Goal: Task Accomplishment & Management: Complete application form

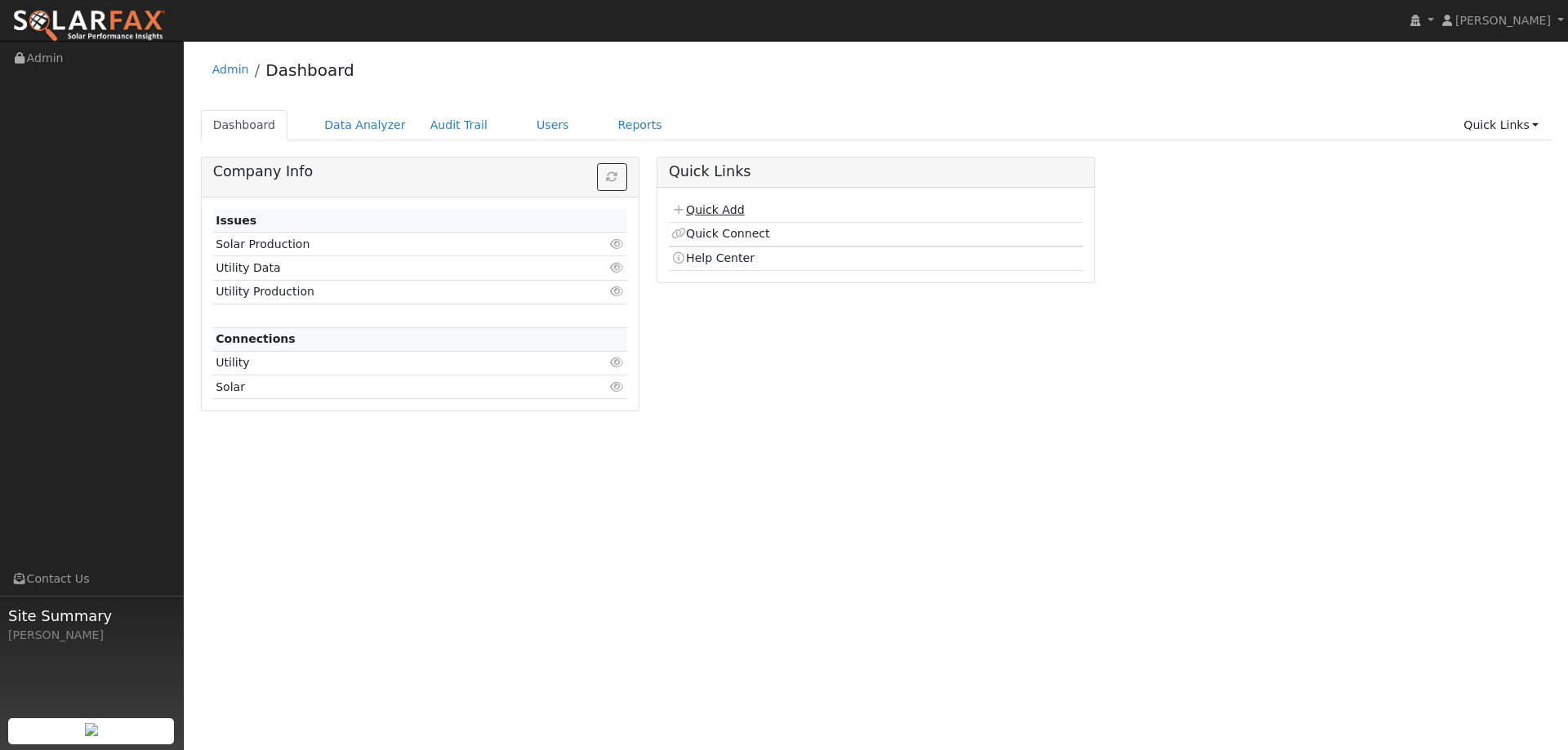
click at [717, 215] on link "Quick Add" at bounding box center [708, 209] width 73 height 13
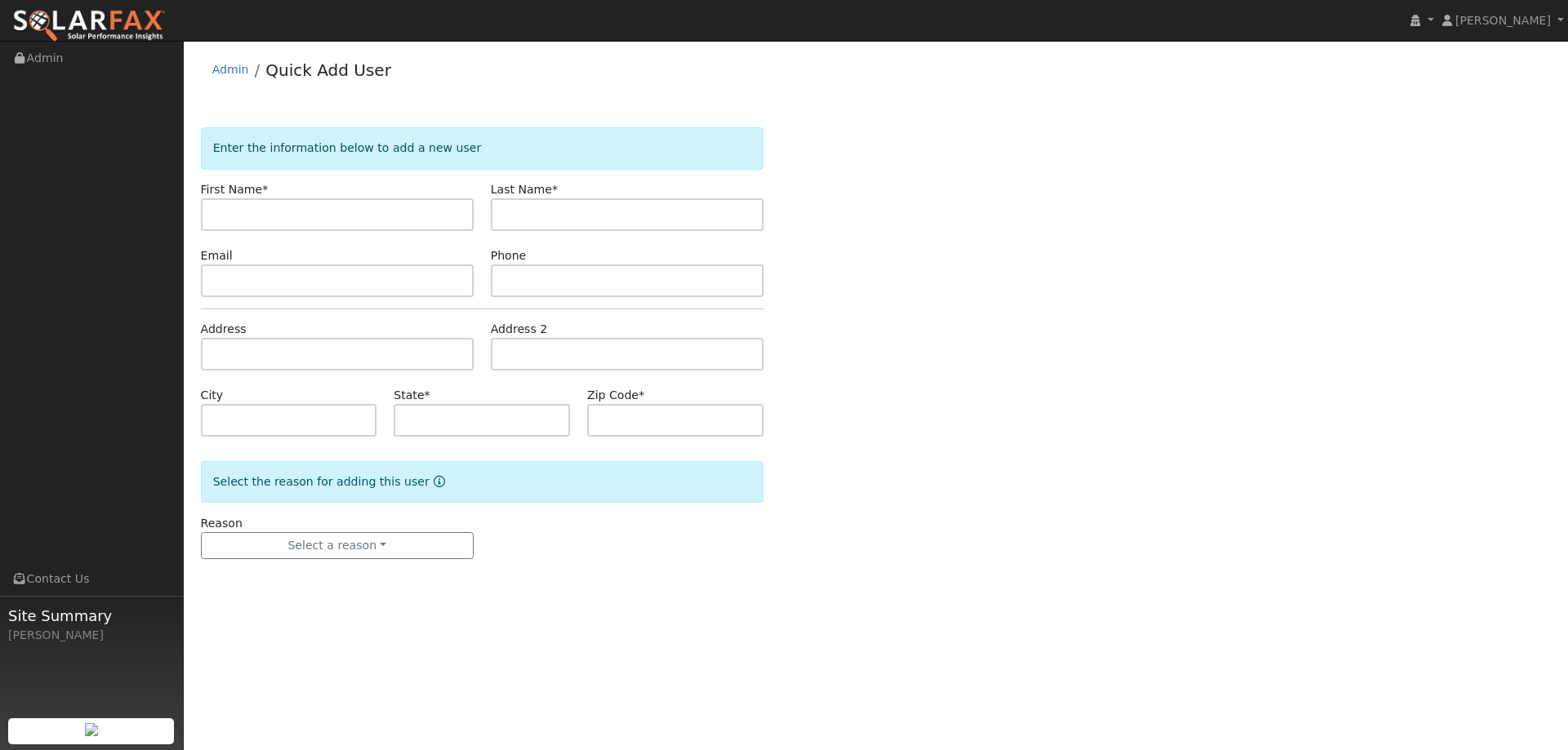
click at [396, 200] on input "text" at bounding box center [337, 214] width 273 height 33
type input "[PERSON_NAME]"
click at [545, 212] on input "text" at bounding box center [627, 214] width 273 height 33
type input "Sung"
drag, startPoint x: 400, startPoint y: 277, endPoint x: 638, endPoint y: 281, distance: 238.0
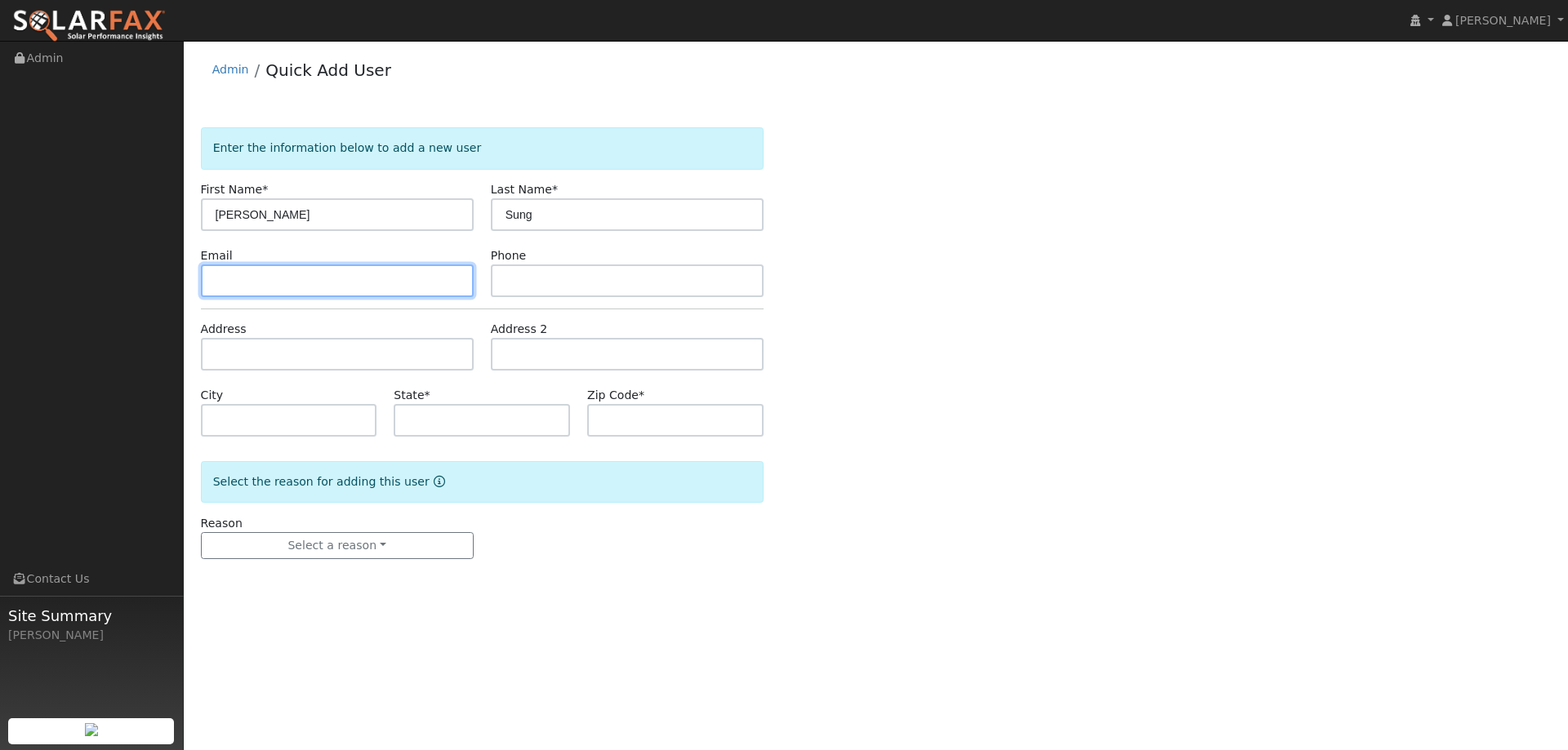
click at [400, 277] on input "text" at bounding box center [337, 281] width 273 height 33
click at [400, 296] on input "text" at bounding box center [337, 281] width 273 height 33
paste input "susansung18@gmail.com"
type input "susansung18@gmail.com"
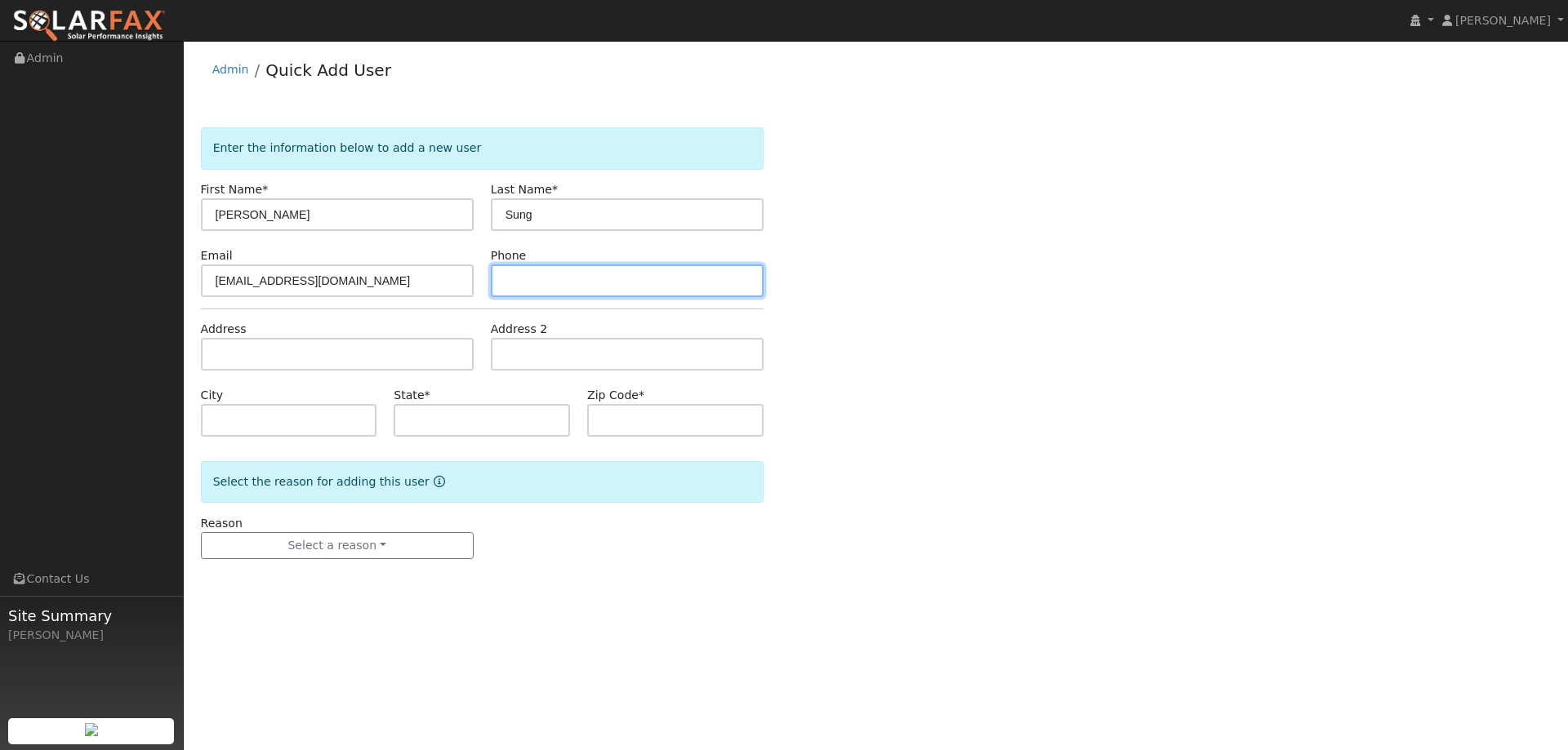
click at [749, 289] on input "text" at bounding box center [627, 281] width 273 height 33
paste input "(510) 318-1778"
type input "(510) 318-1778"
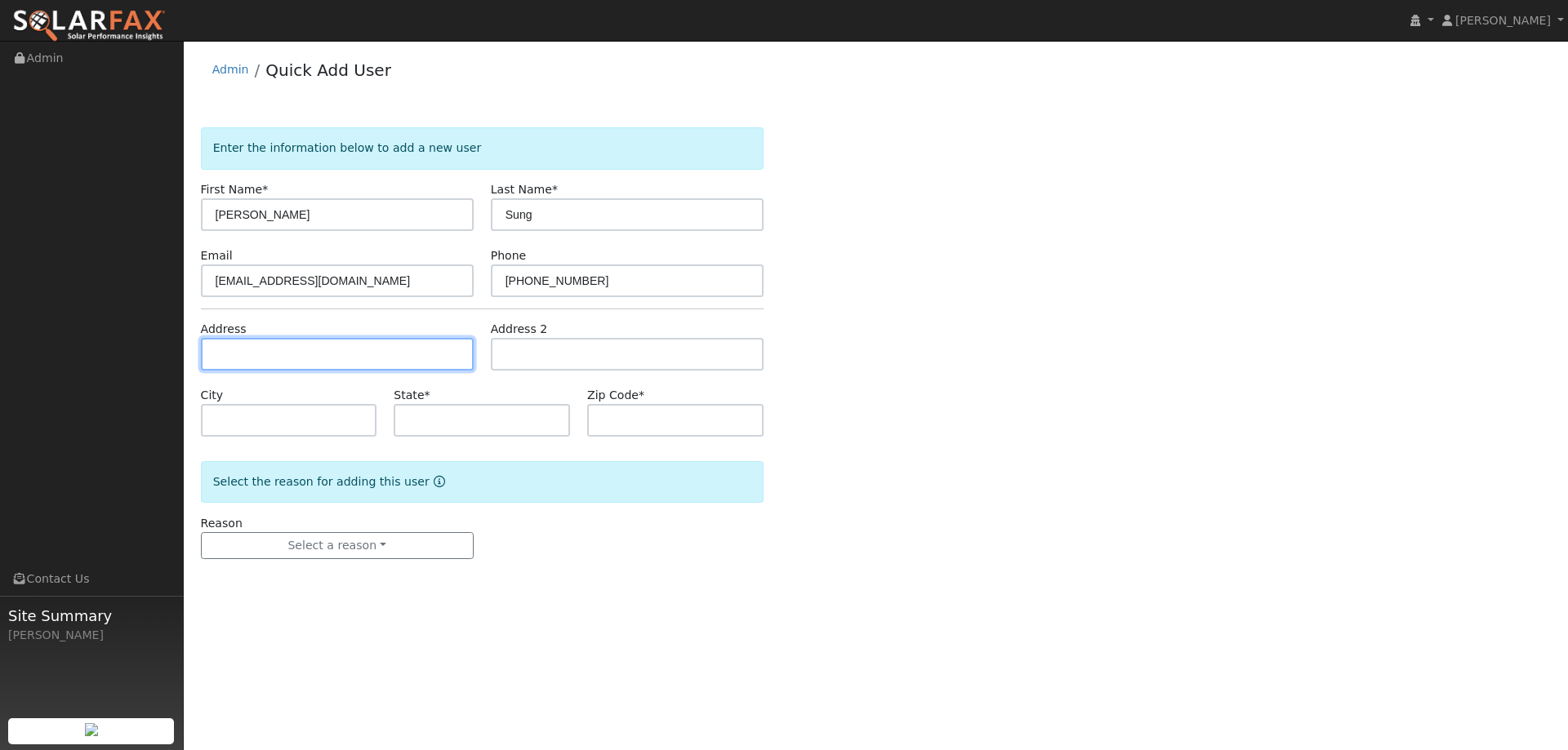
click at [455, 366] on input "text" at bounding box center [337, 354] width 273 height 33
paste input "635 Spruce St"
type input "635 Spruce Street"
type input "Berkeley"
type input "CA"
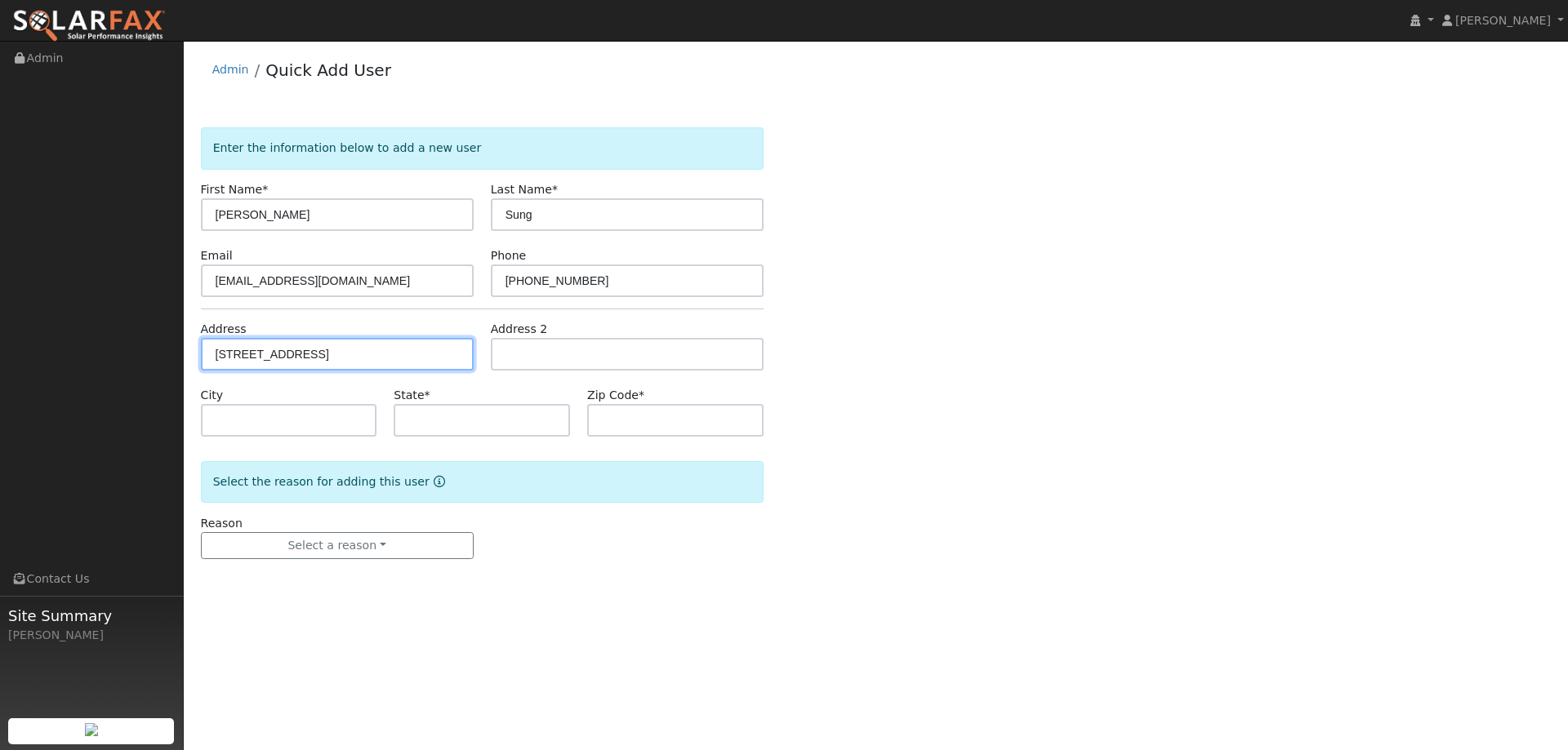
type input "94707"
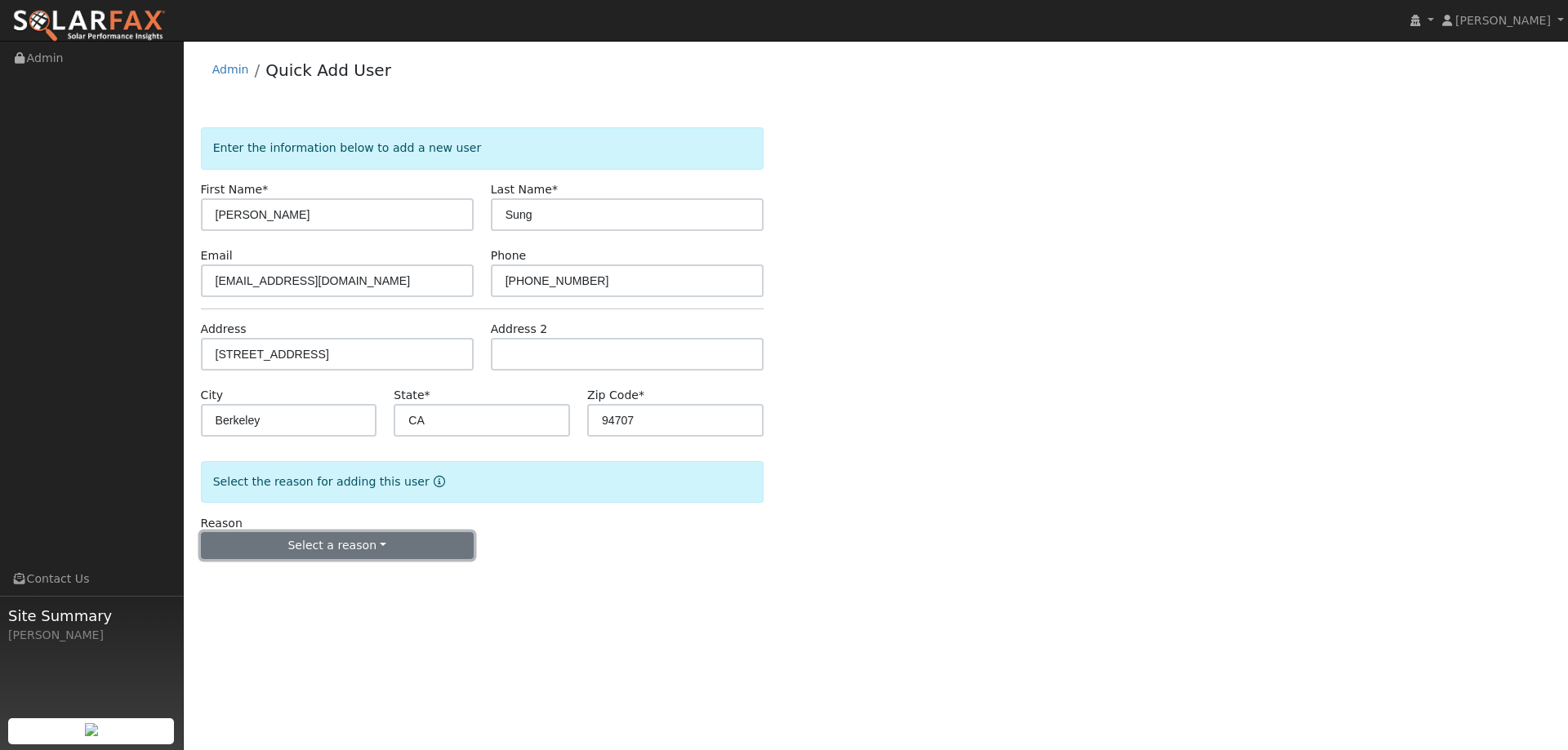
click at [355, 551] on button "Select a reason" at bounding box center [337, 546] width 273 height 28
click at [350, 568] on div "New lead New customer adding solar New customer has solar" at bounding box center [291, 603] width 182 height 81
click at [347, 570] on form "Enter the information below to add a new user First Name * Susan Last Name * Su…" at bounding box center [482, 359] width 563 height 465
click at [398, 549] on button "Select a reason" at bounding box center [337, 546] width 273 height 28
click at [290, 582] on link "New lead" at bounding box center [291, 579] width 180 height 23
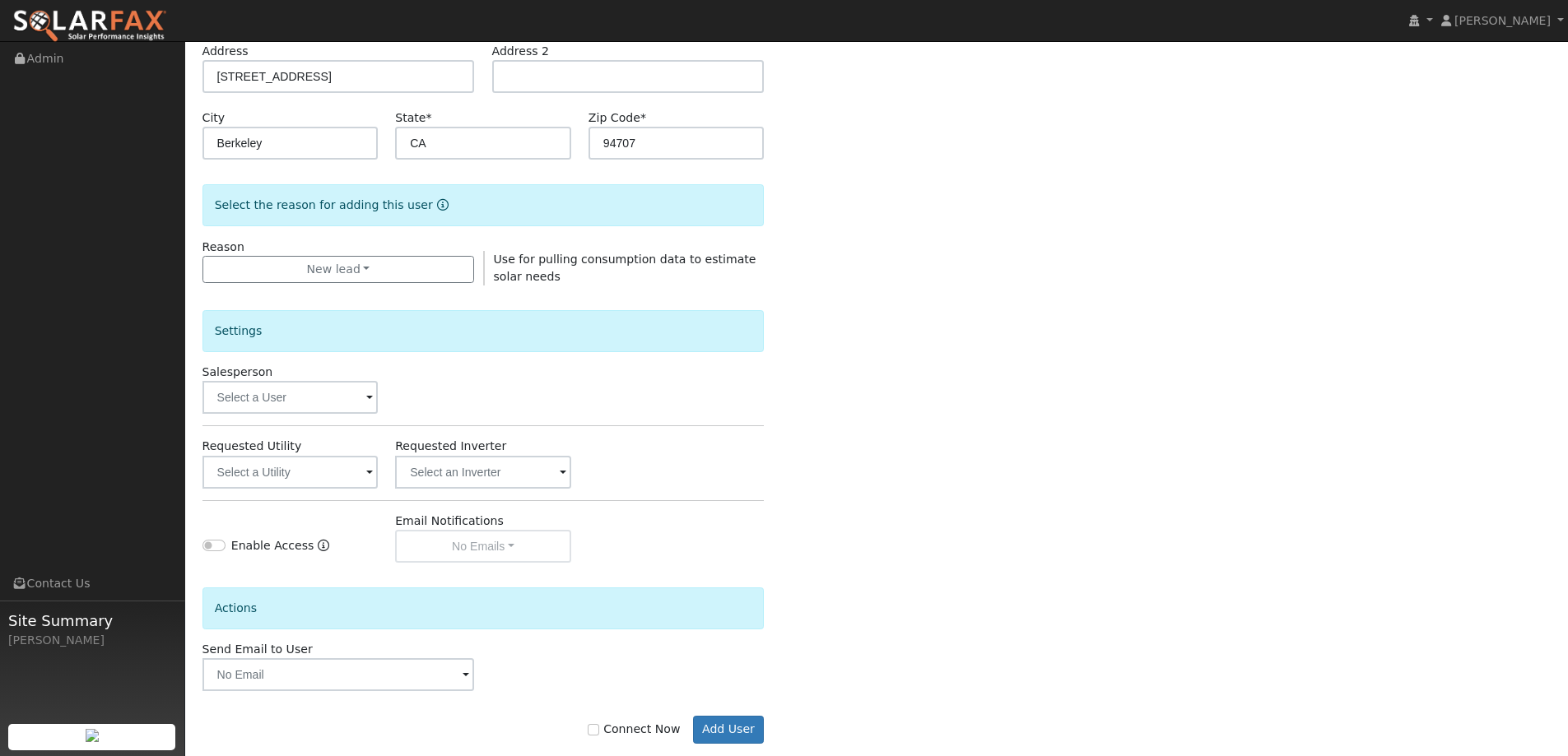
scroll to position [310, 0]
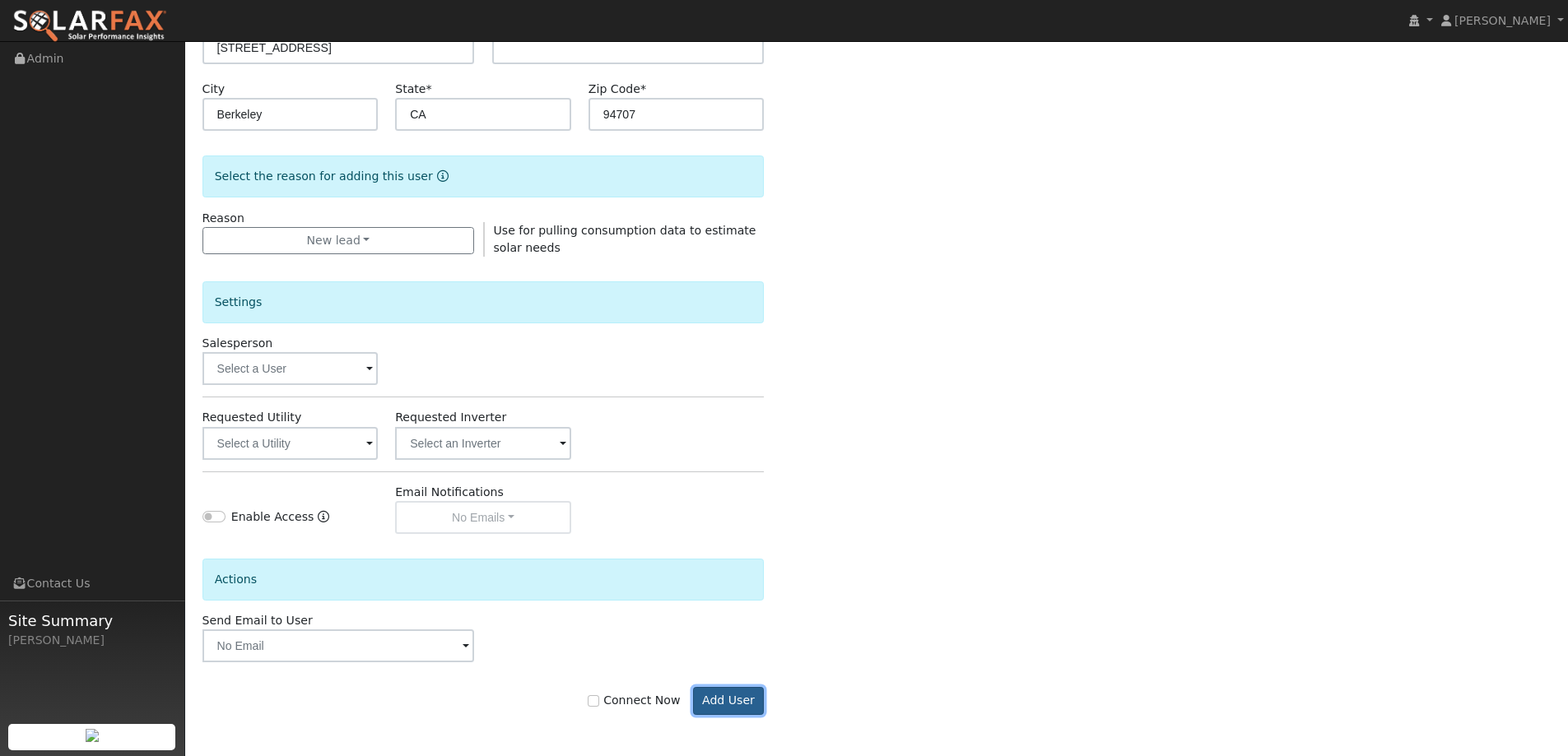
click at [746, 702] on button "Add User" at bounding box center [729, 701] width 72 height 28
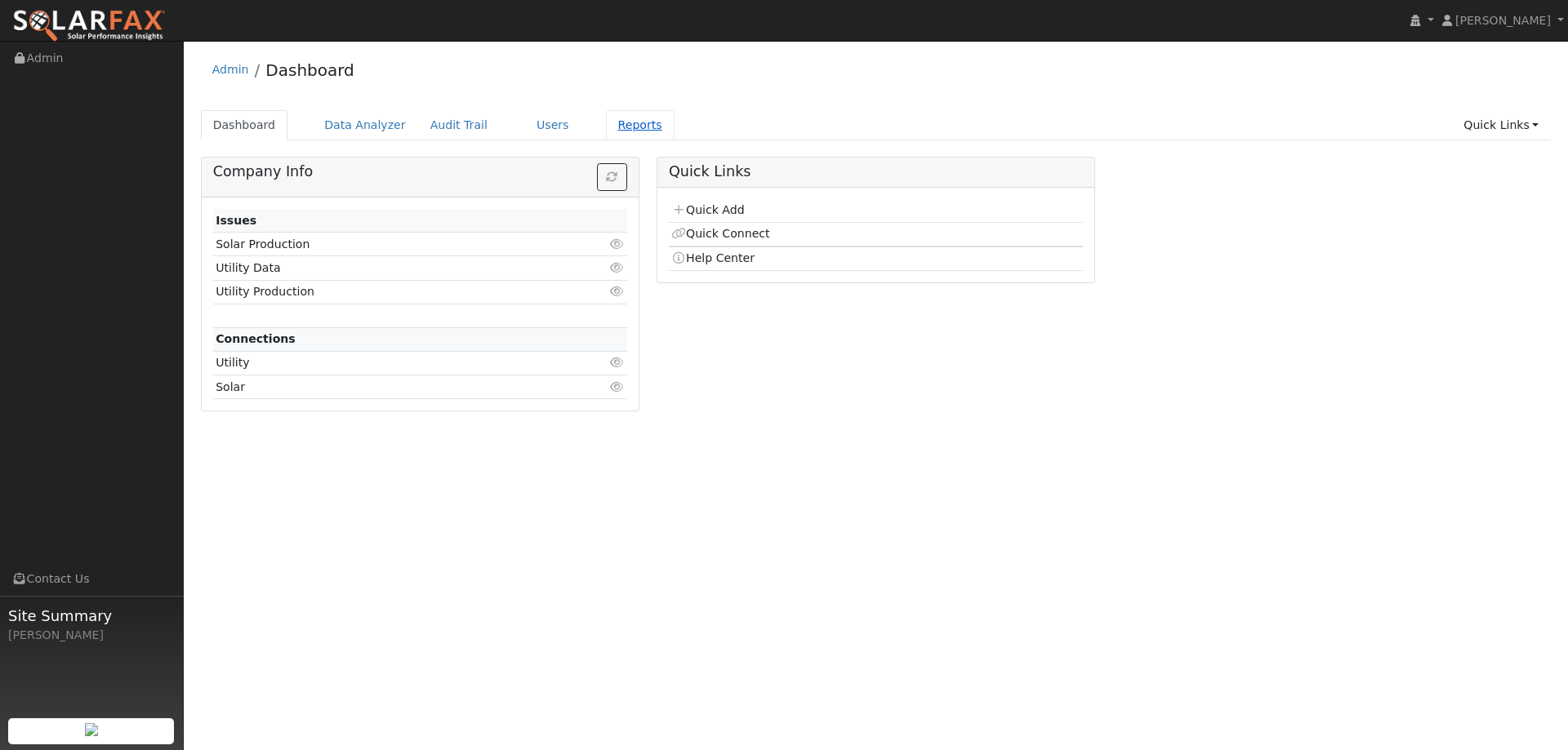
click at [606, 129] on link "Reports" at bounding box center [640, 125] width 69 height 30
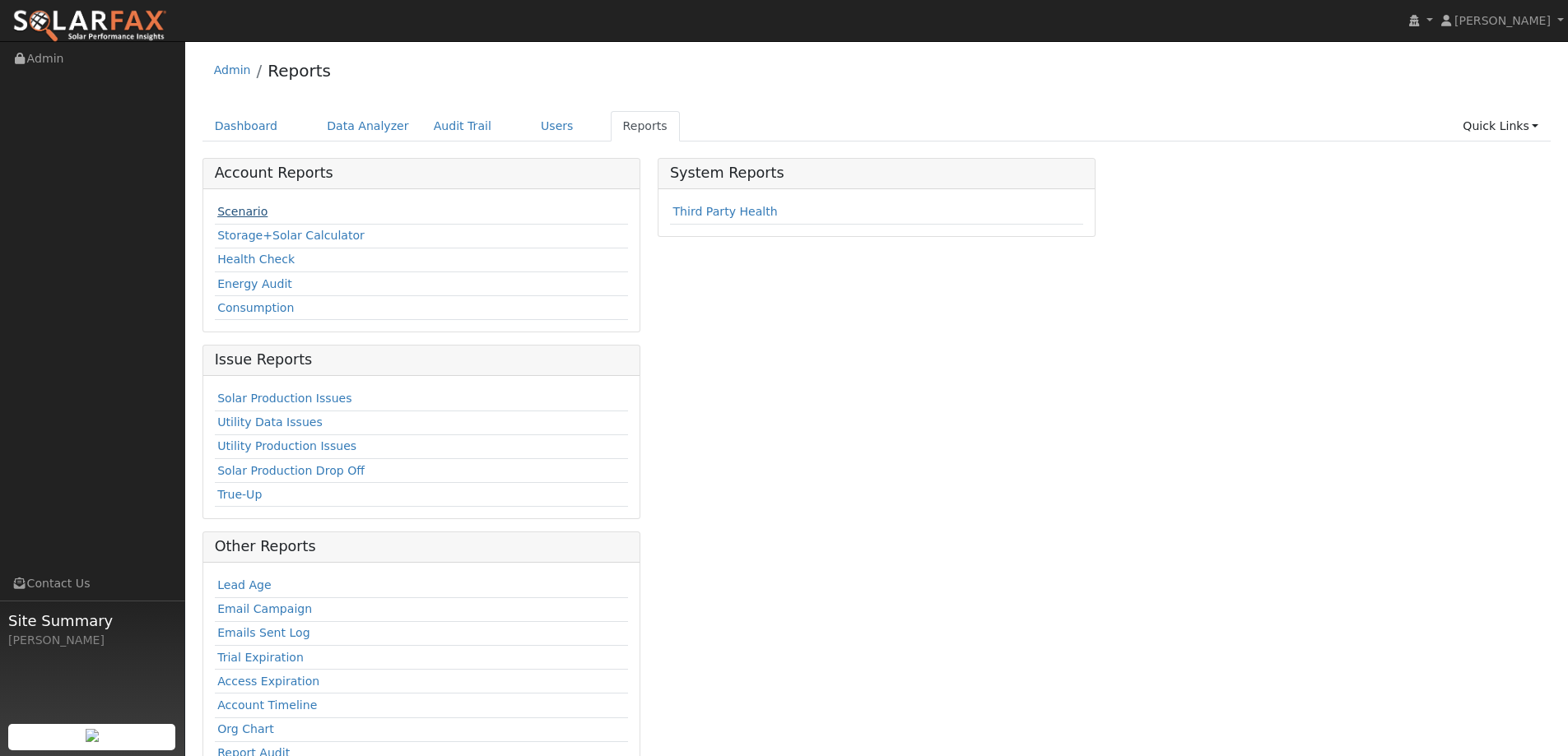
click at [255, 206] on link "Scenario" at bounding box center [242, 211] width 50 height 13
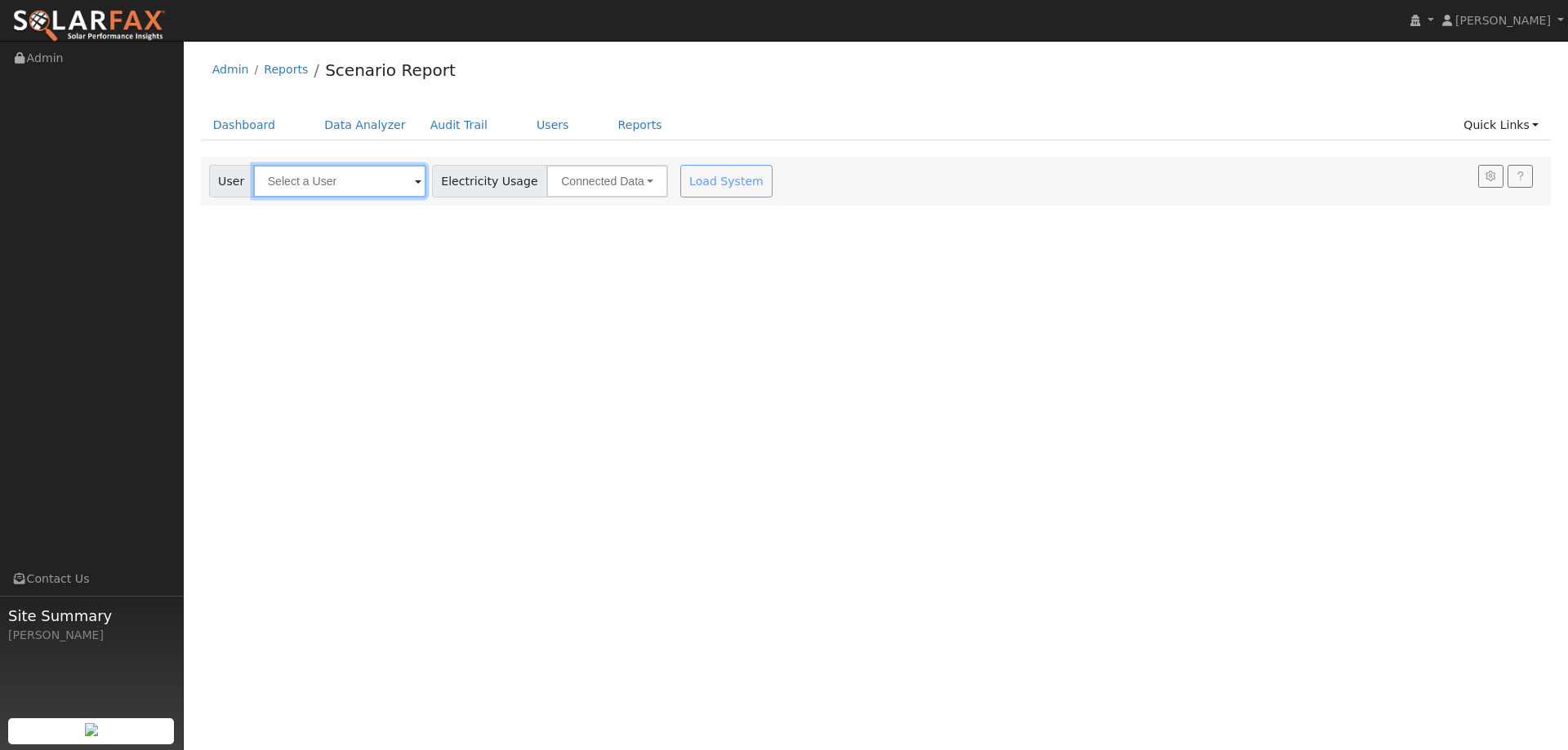
click at [308, 185] on input "text" at bounding box center [340, 181] width 173 height 33
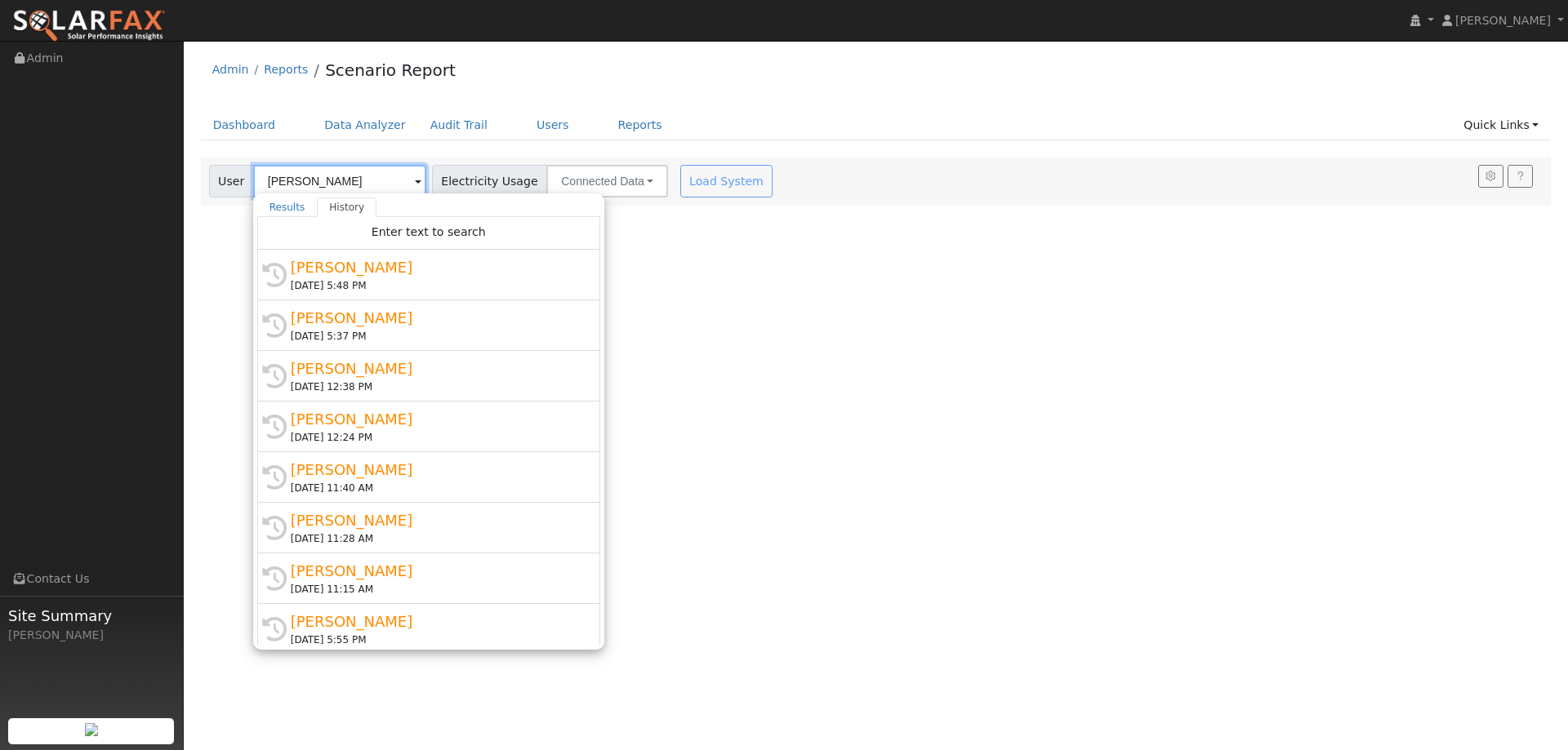
type input "[PERSON_NAME]"
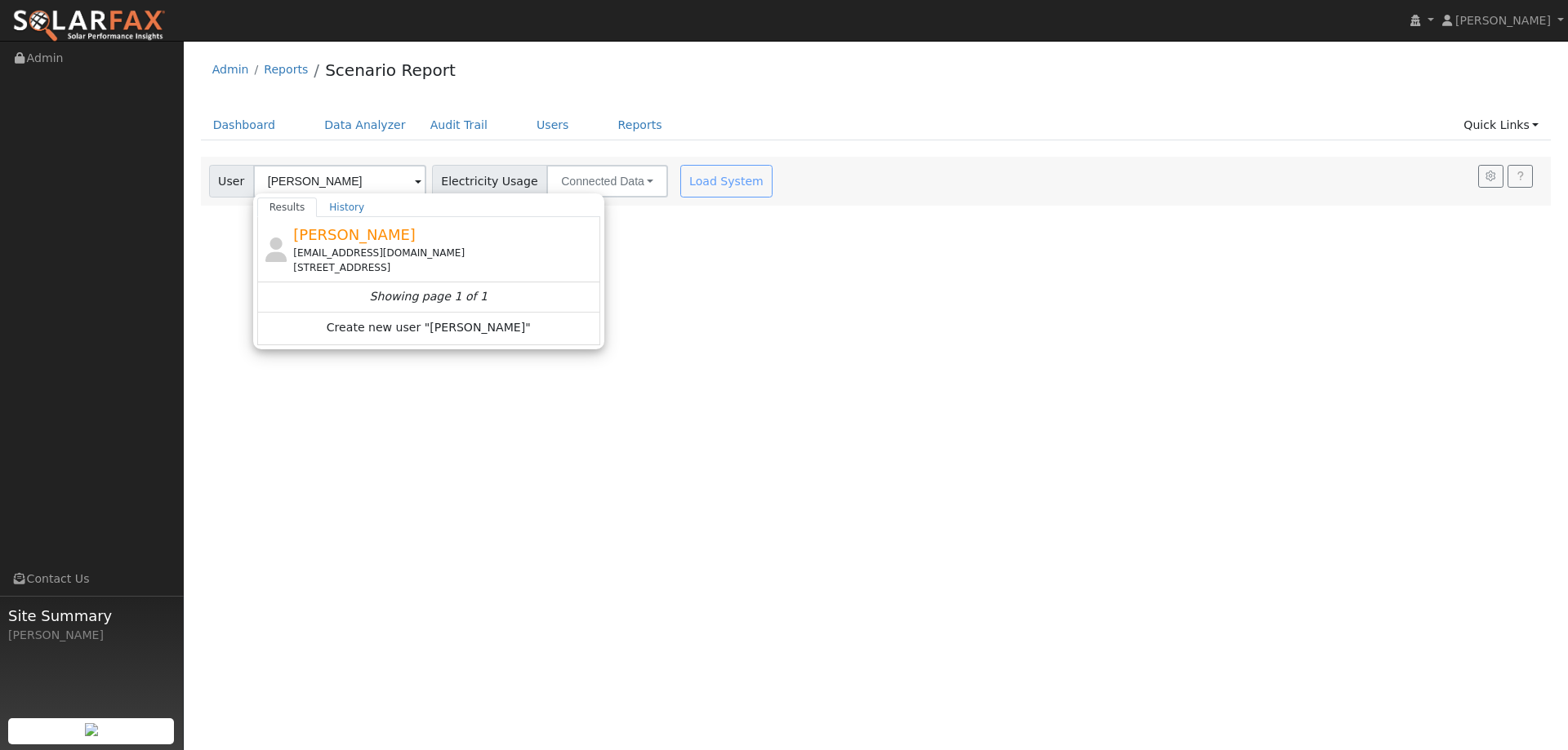
drag, startPoint x: 345, startPoint y: 278, endPoint x: 349, endPoint y: 265, distance: 13.6
click at [345, 272] on div "[PERSON_NAME] [EMAIL_ADDRESS][DOMAIN_NAME] [STREET_ADDRESS]" at bounding box center [428, 250] width 343 height 65
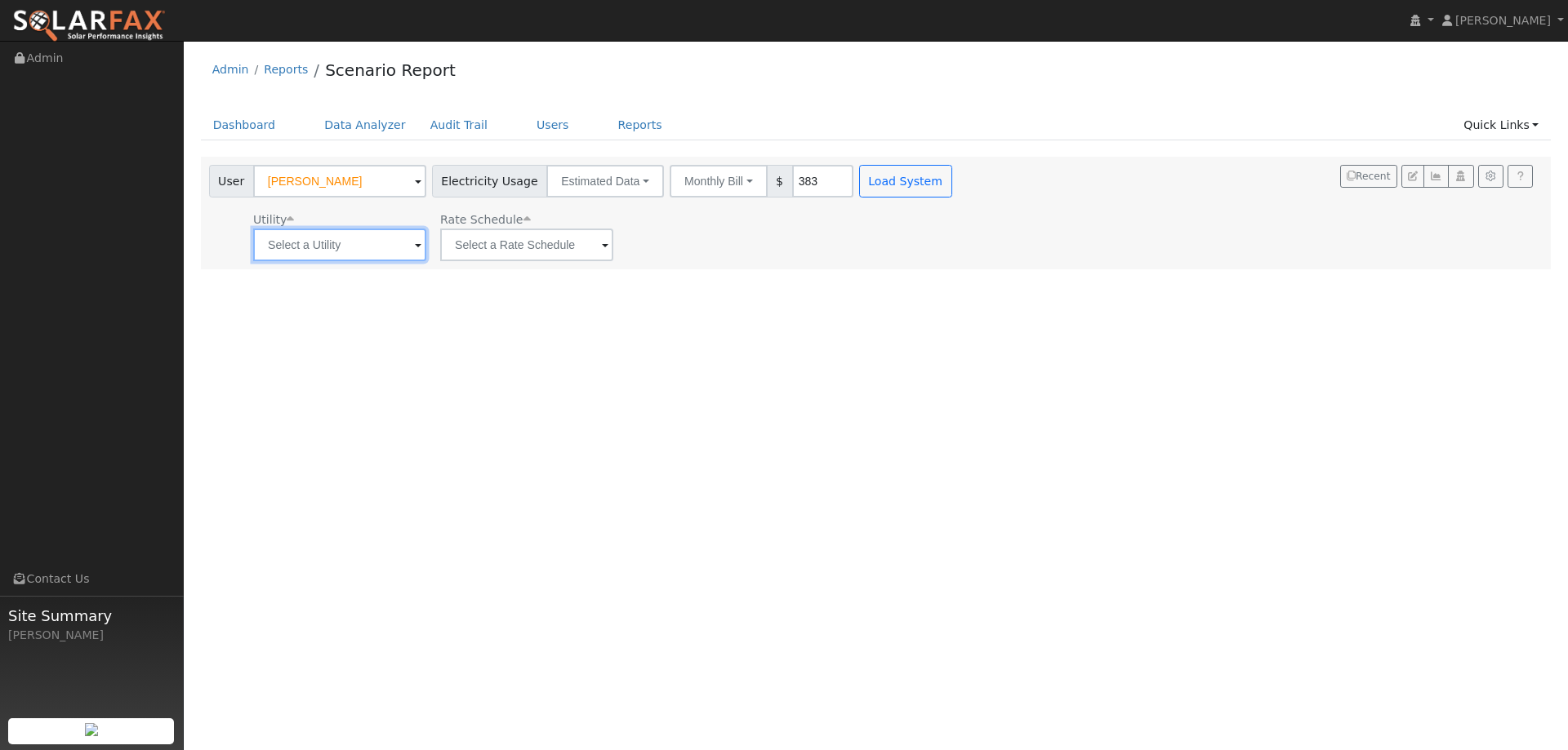
click at [378, 250] on input "text" at bounding box center [340, 245] width 173 height 33
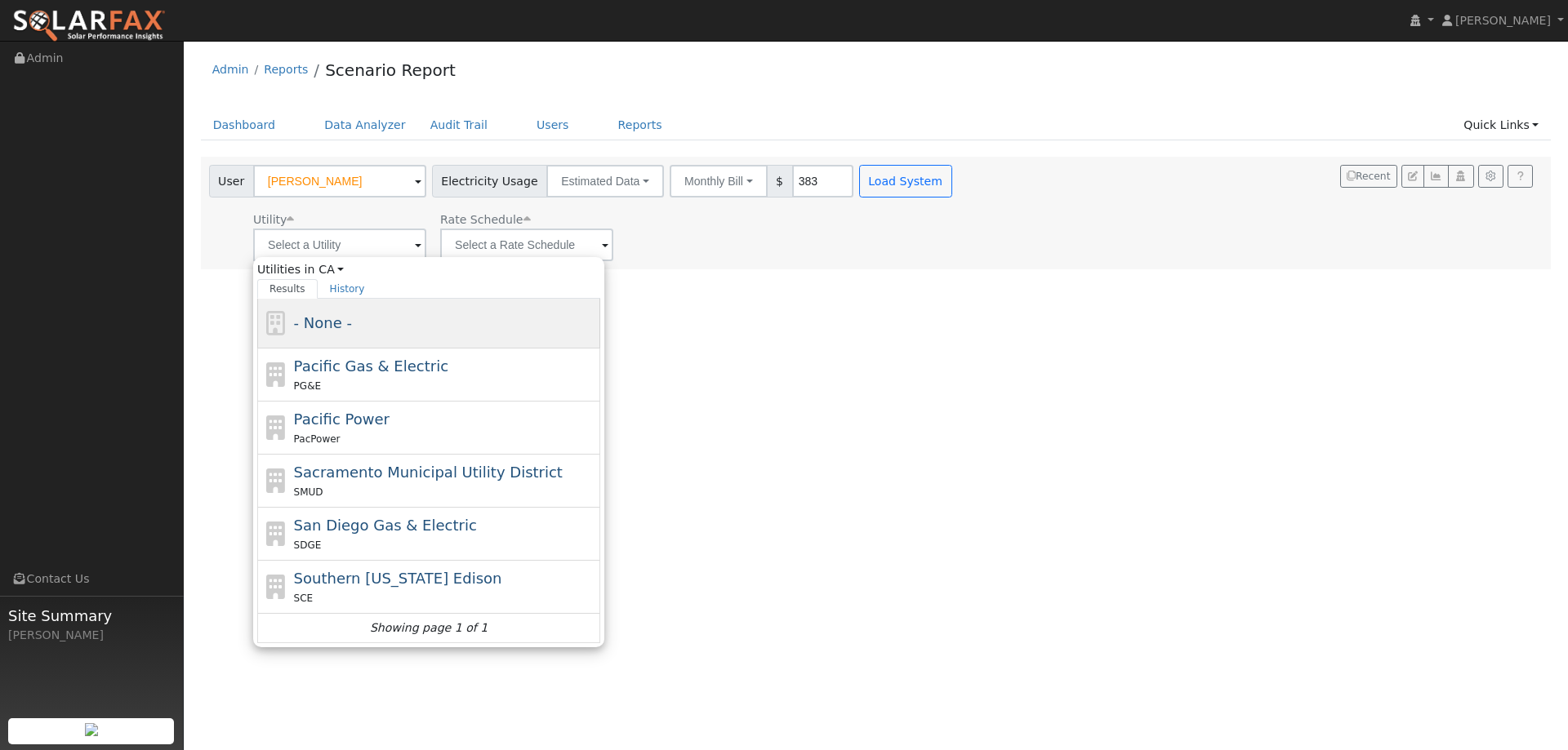
click at [380, 332] on div "- None -" at bounding box center [445, 323] width 303 height 22
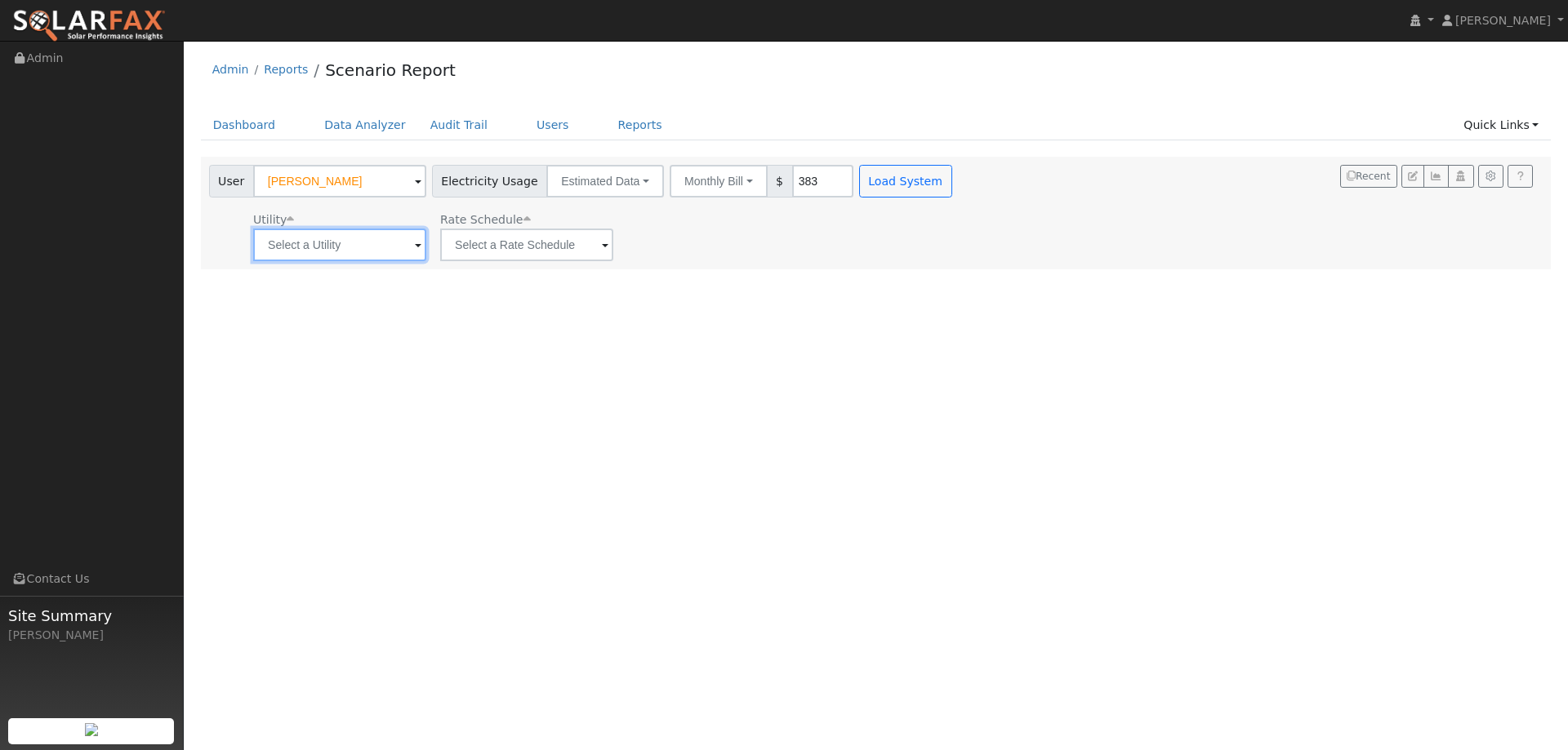
click at [375, 250] on input "text" at bounding box center [340, 245] width 173 height 33
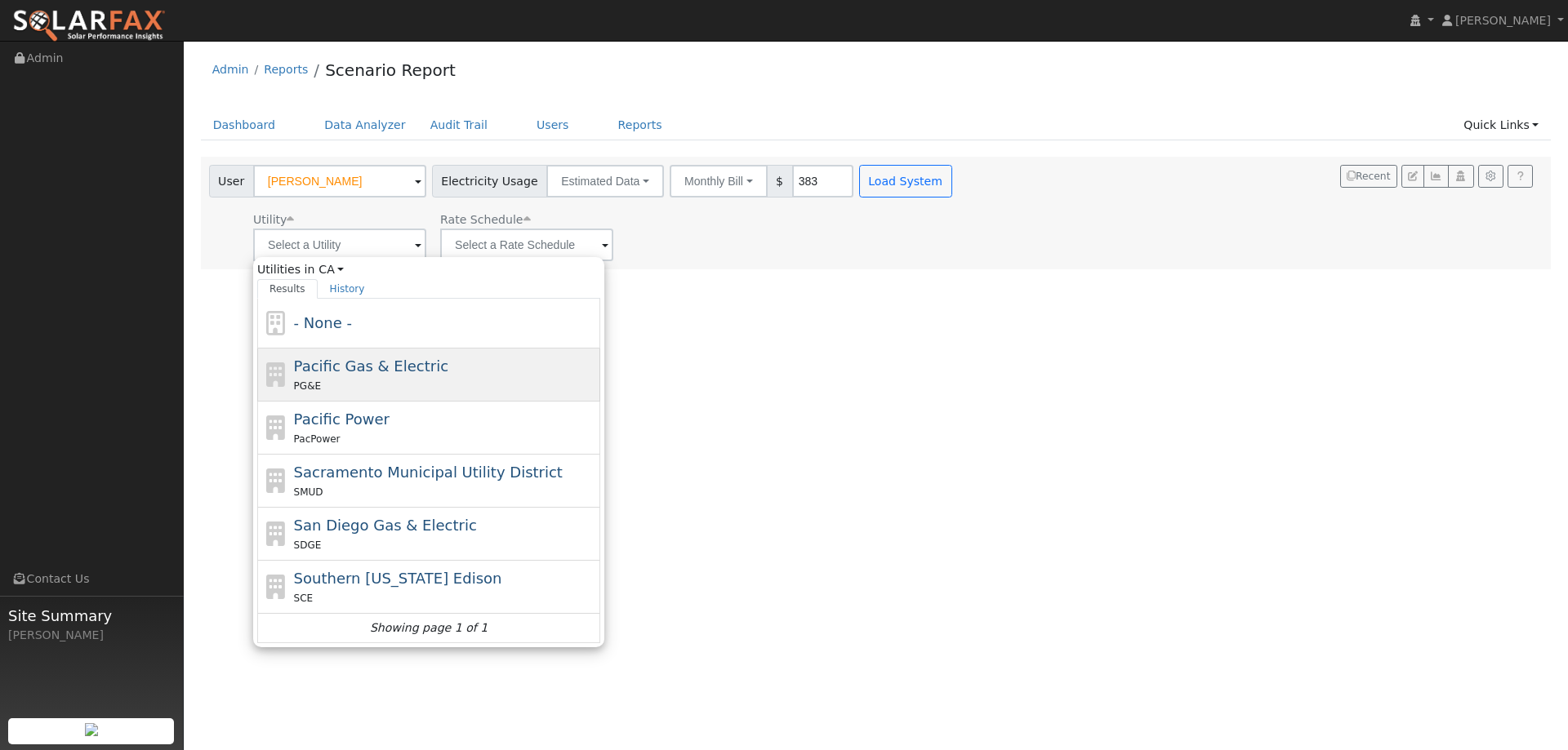
drag, startPoint x: 364, startPoint y: 362, endPoint x: 521, endPoint y: 236, distance: 201.3
click at [366, 361] on span "Pacific Gas & Electric" at bounding box center [371, 366] width 154 height 17
type input "Pacific Gas & Electric"
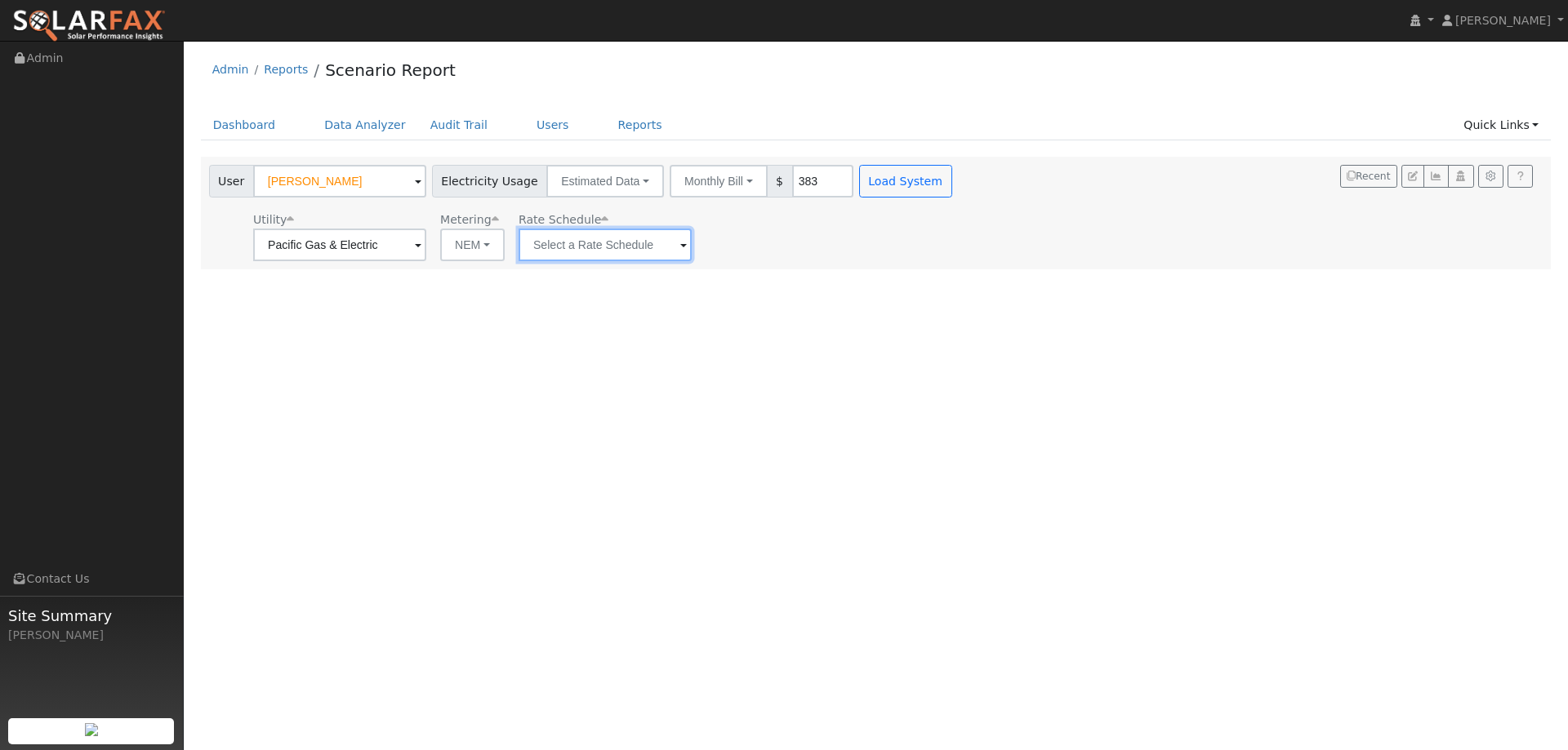
click at [552, 242] on input "text" at bounding box center [605, 245] width 173 height 33
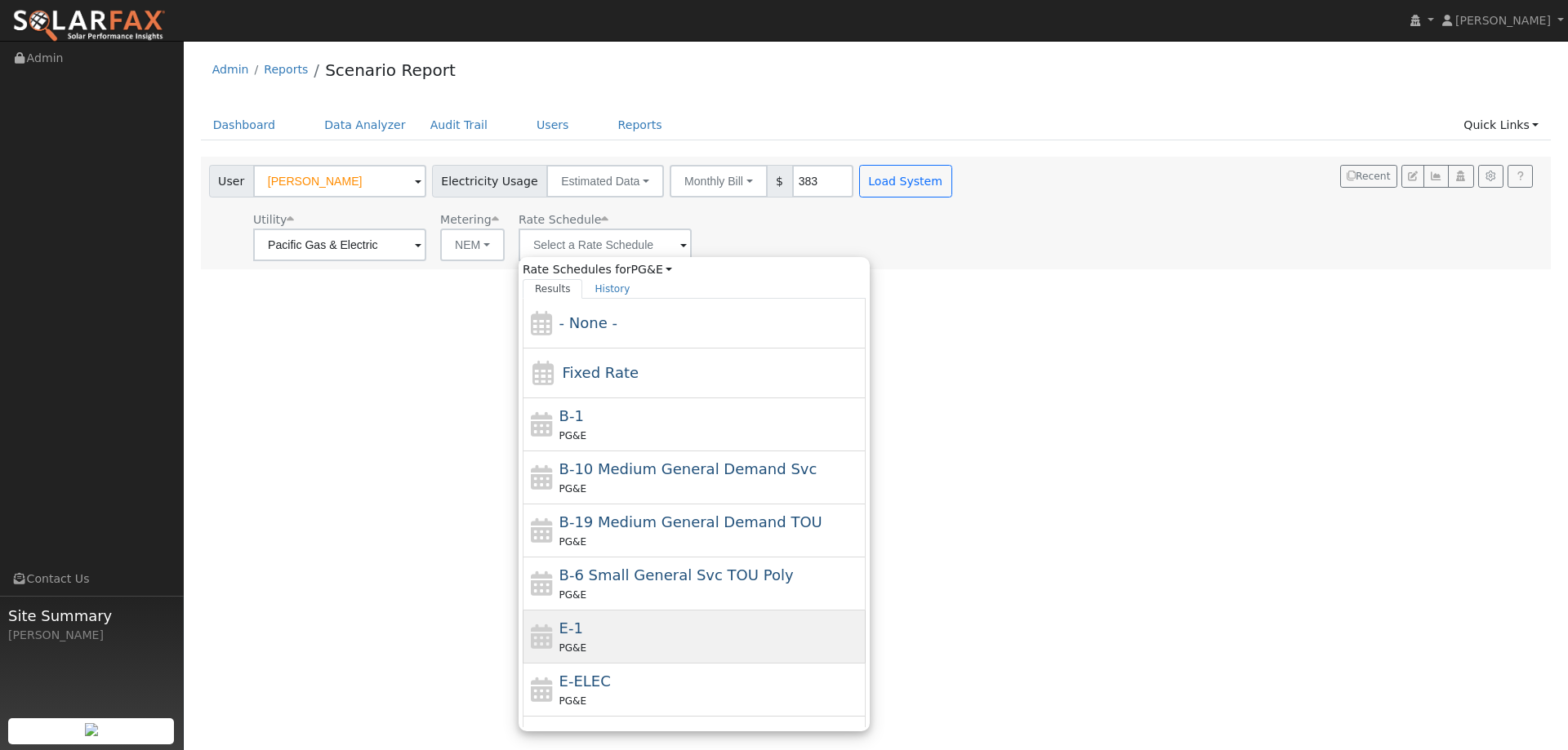
drag, startPoint x: 625, startPoint y: 637, endPoint x: 689, endPoint y: 544, distance: 112.9
click at [625, 635] on div "E-1 PG&E" at bounding box center [711, 637] width 303 height 39
type input "E-1"
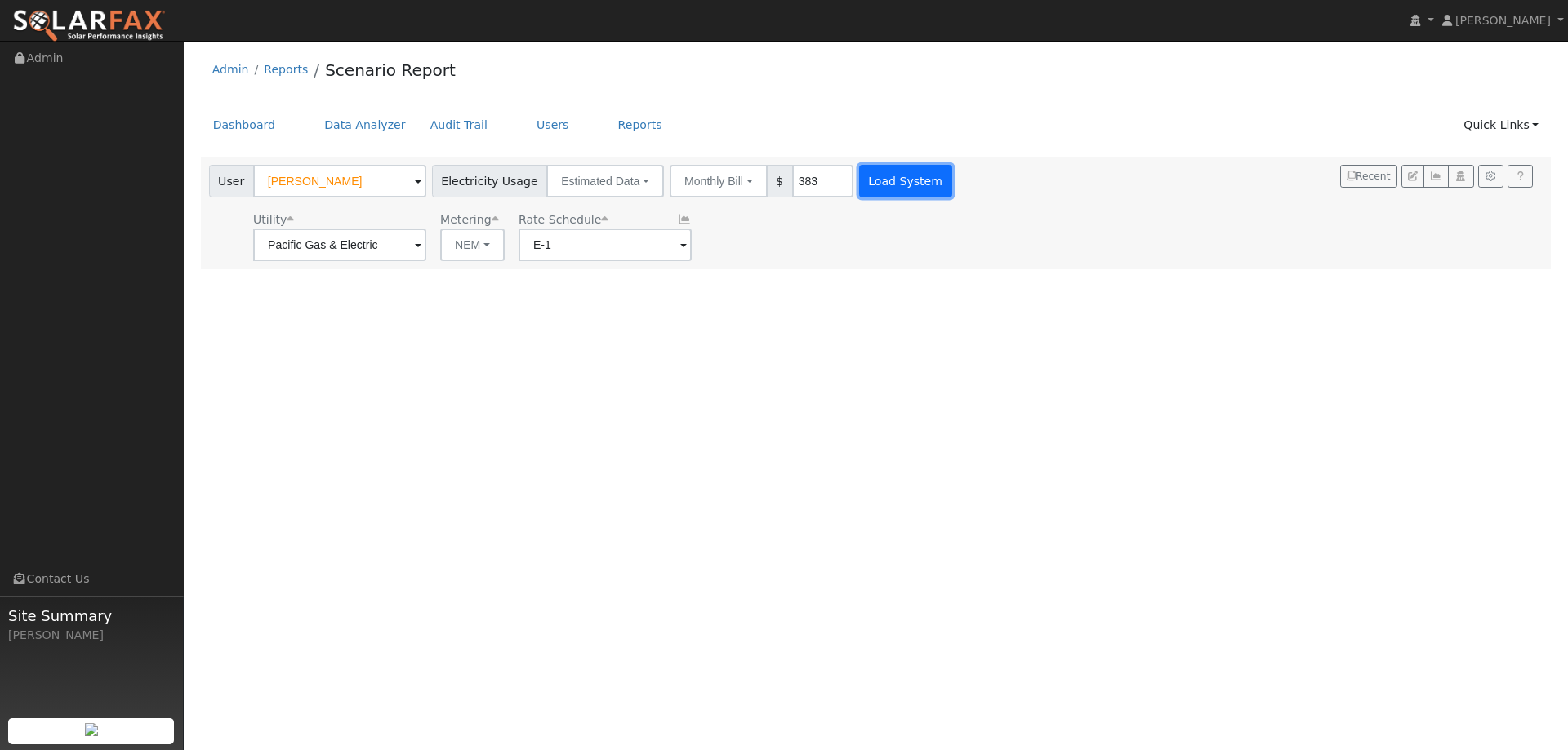
click at [898, 190] on button "Load System" at bounding box center [906, 181] width 93 height 33
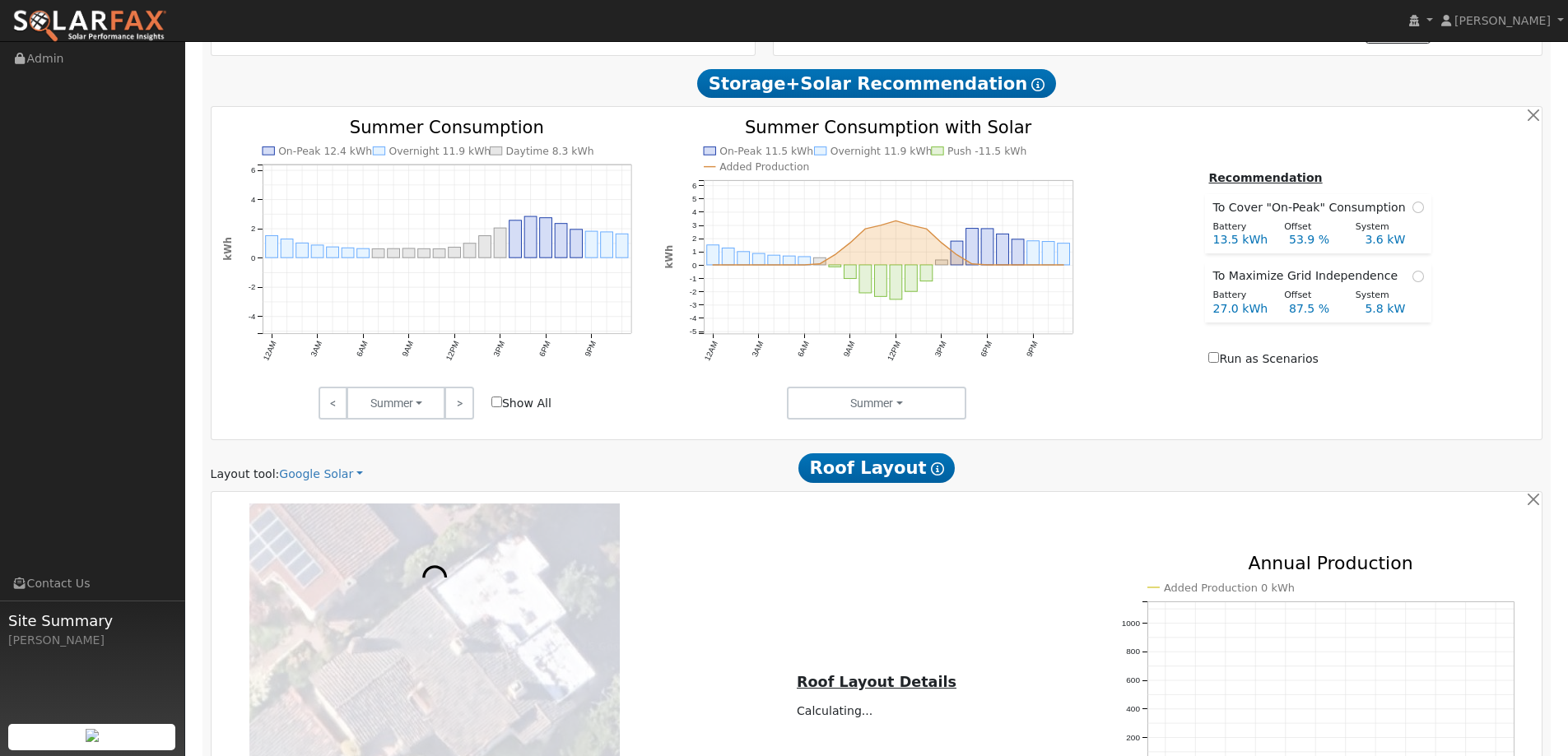
scroll to position [659, 0]
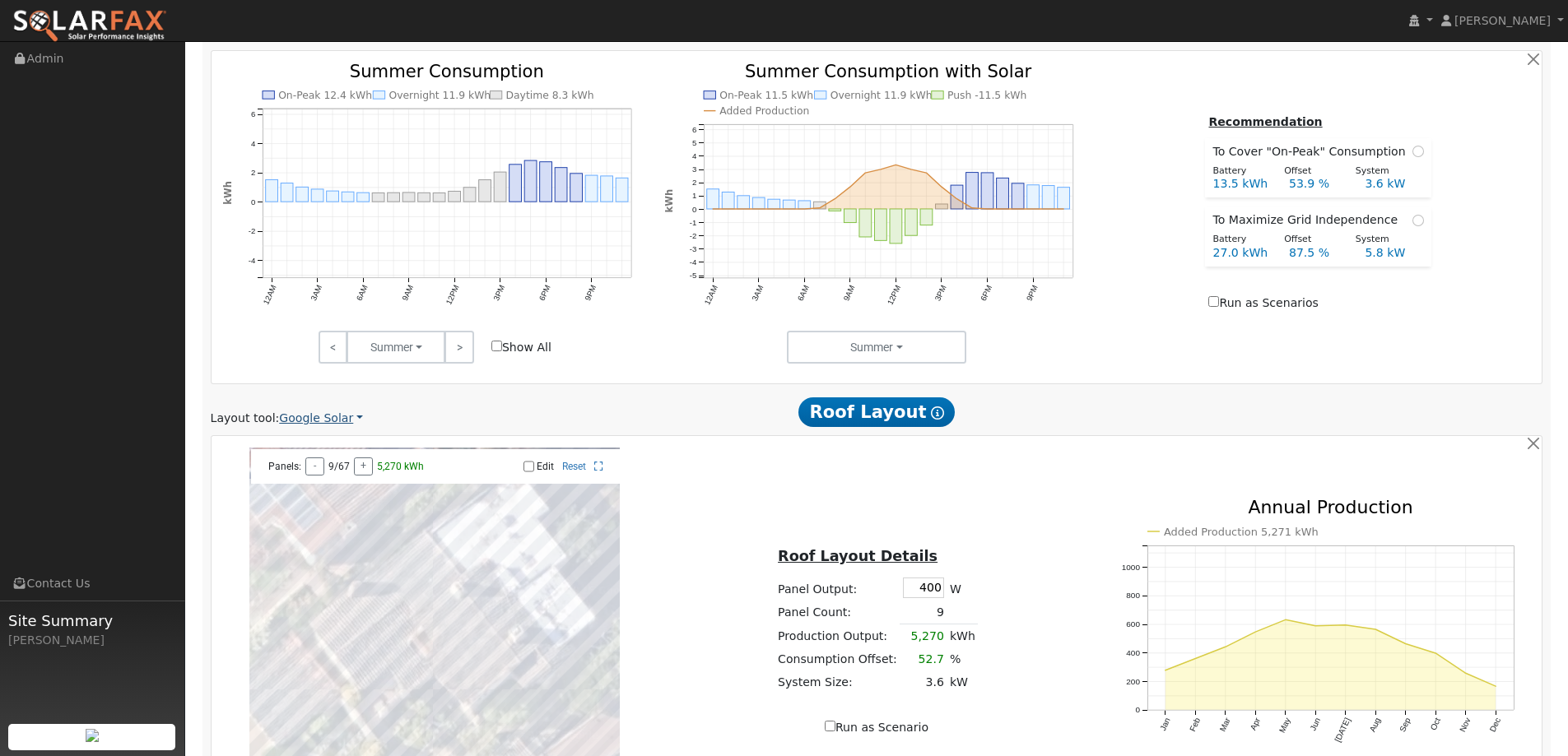
click at [323, 417] on link "Google Solar" at bounding box center [321, 418] width 84 height 17
click at [337, 493] on link "Aurora" at bounding box center [332, 493] width 114 height 23
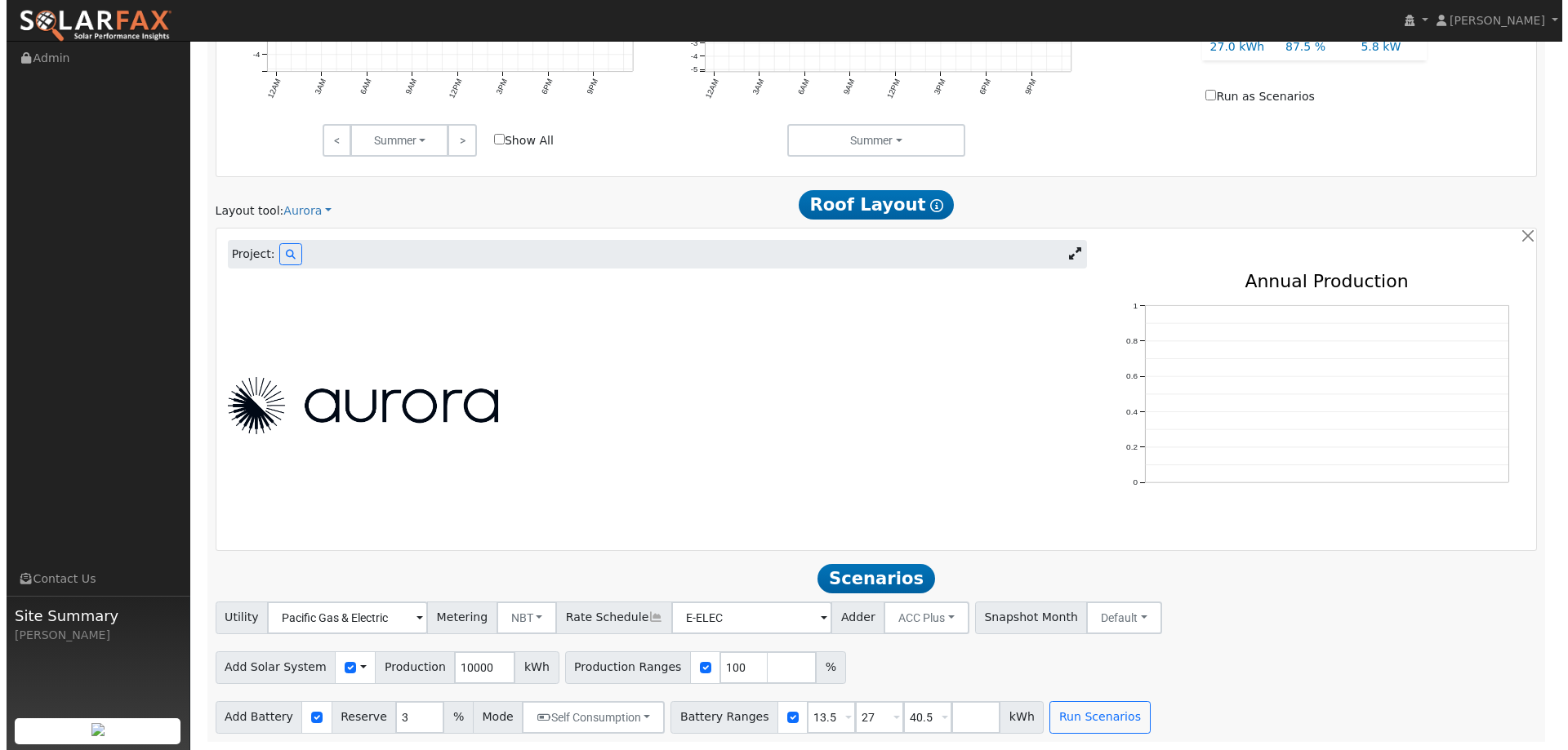
scroll to position [858, 0]
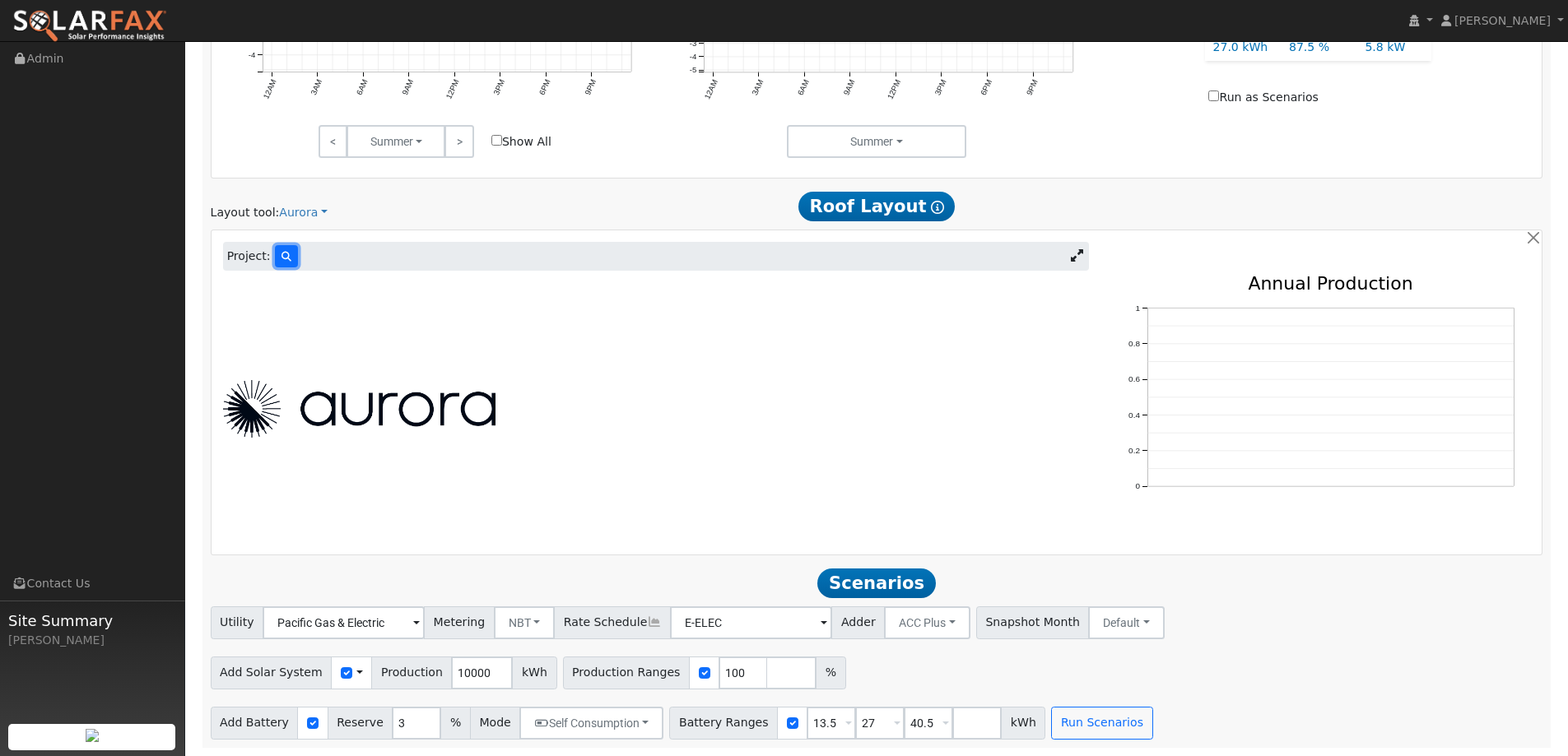
click at [282, 262] on icon at bounding box center [287, 257] width 10 height 10
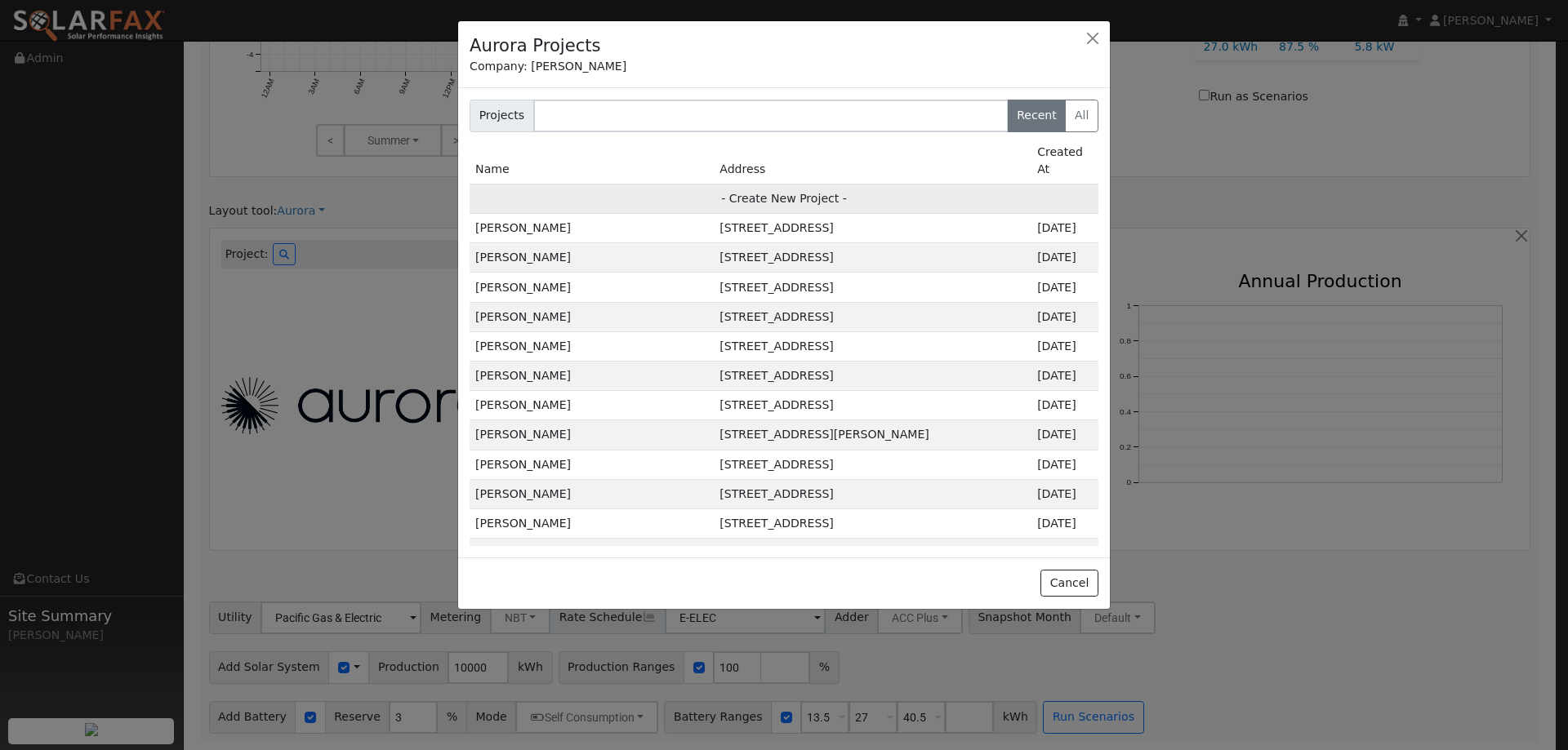
click at [676, 184] on td "- Create New Project -" at bounding box center [784, 198] width 629 height 30
type input "Susan Sung"
type input "635 Spruce Street"
type input "Berkeley"
type input "CA"
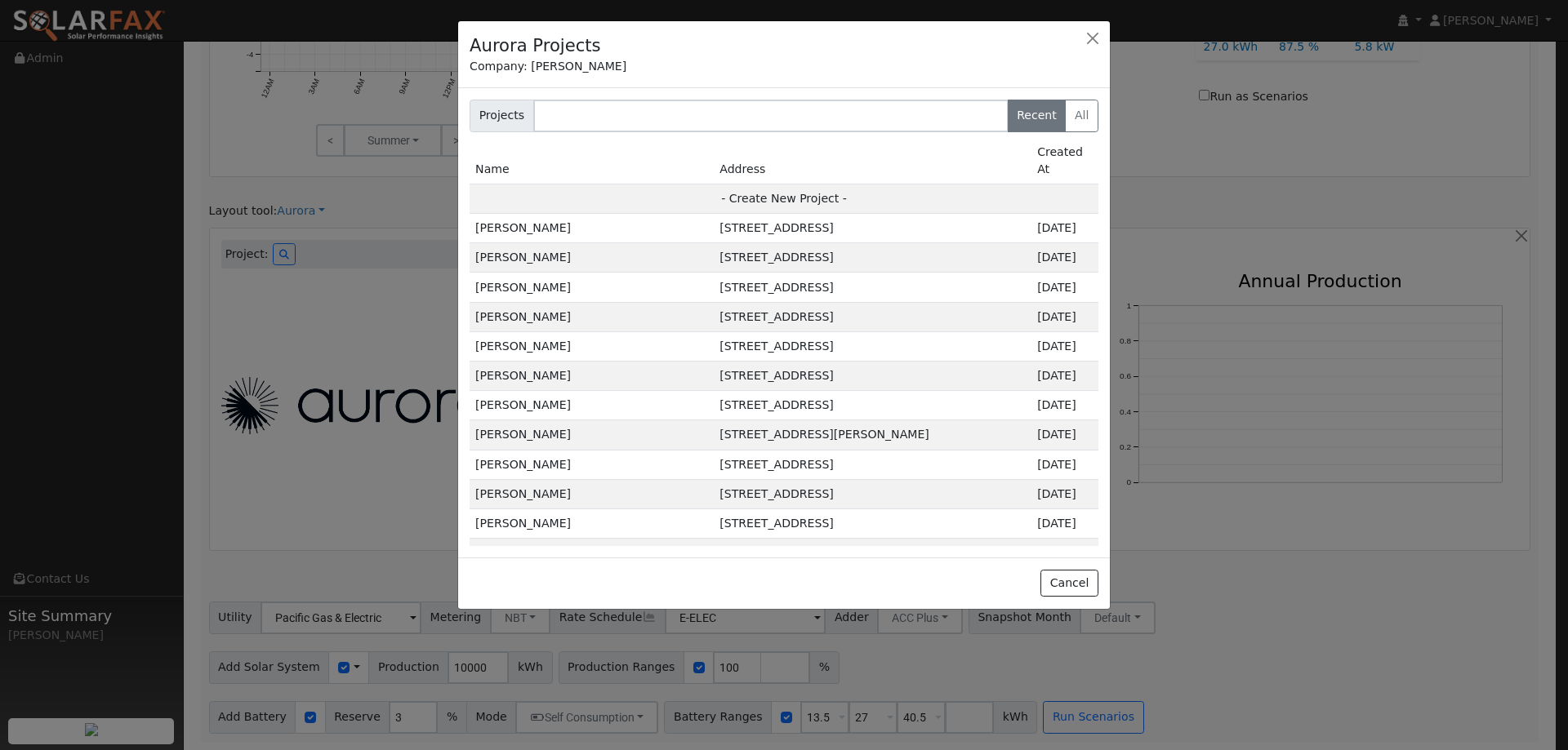
type input "94707"
type input "Design"
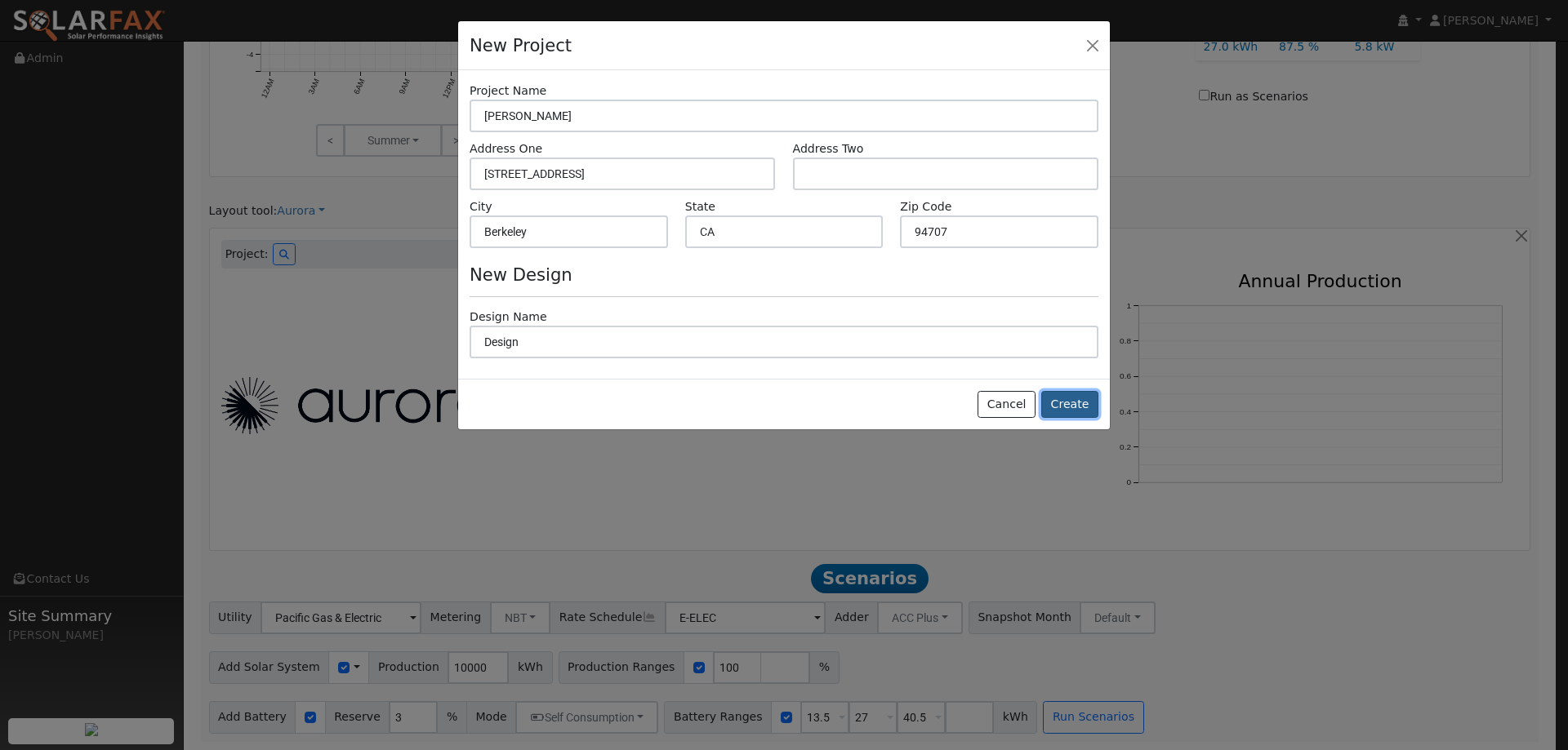
click at [1091, 402] on button "Create" at bounding box center [1070, 405] width 58 height 28
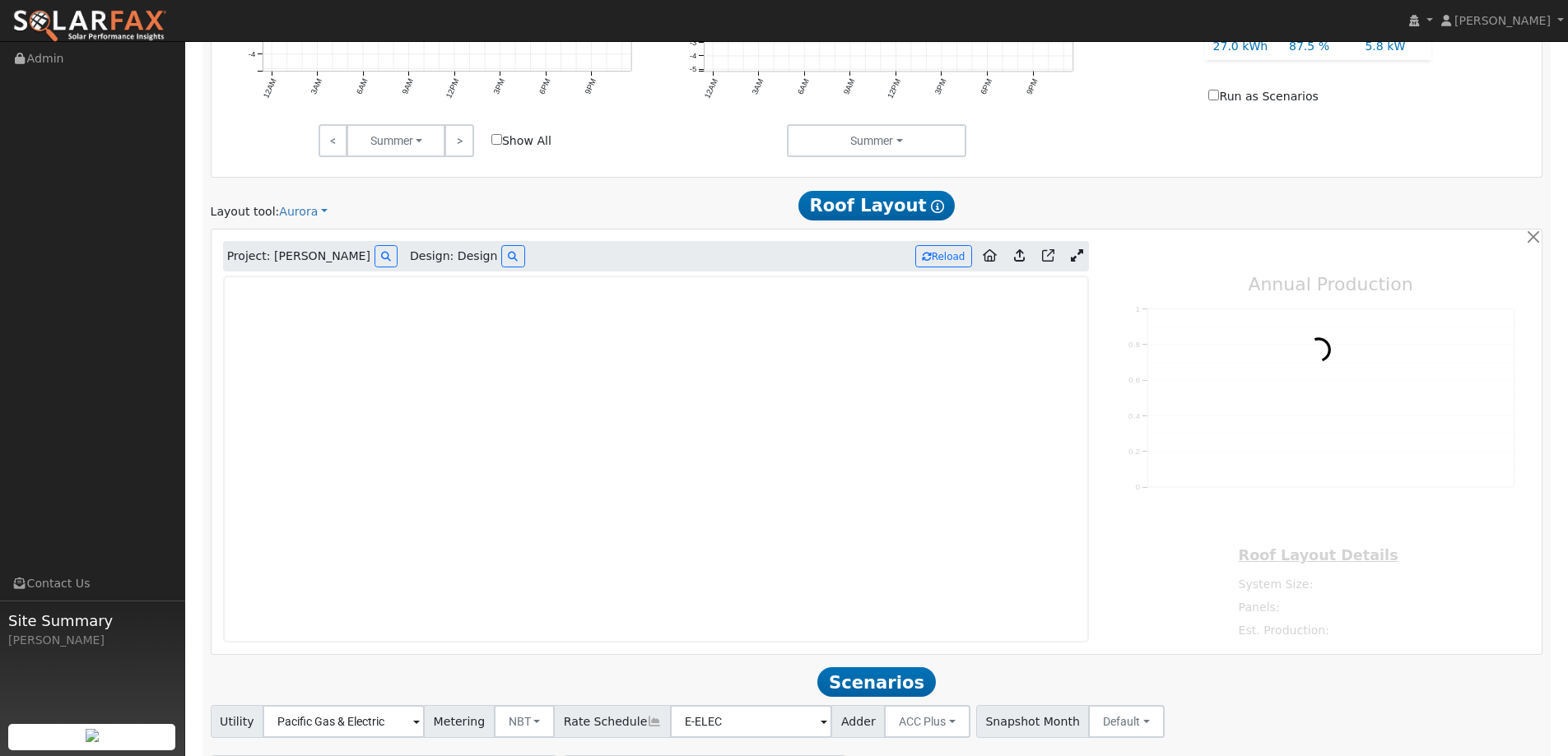
type input "0"
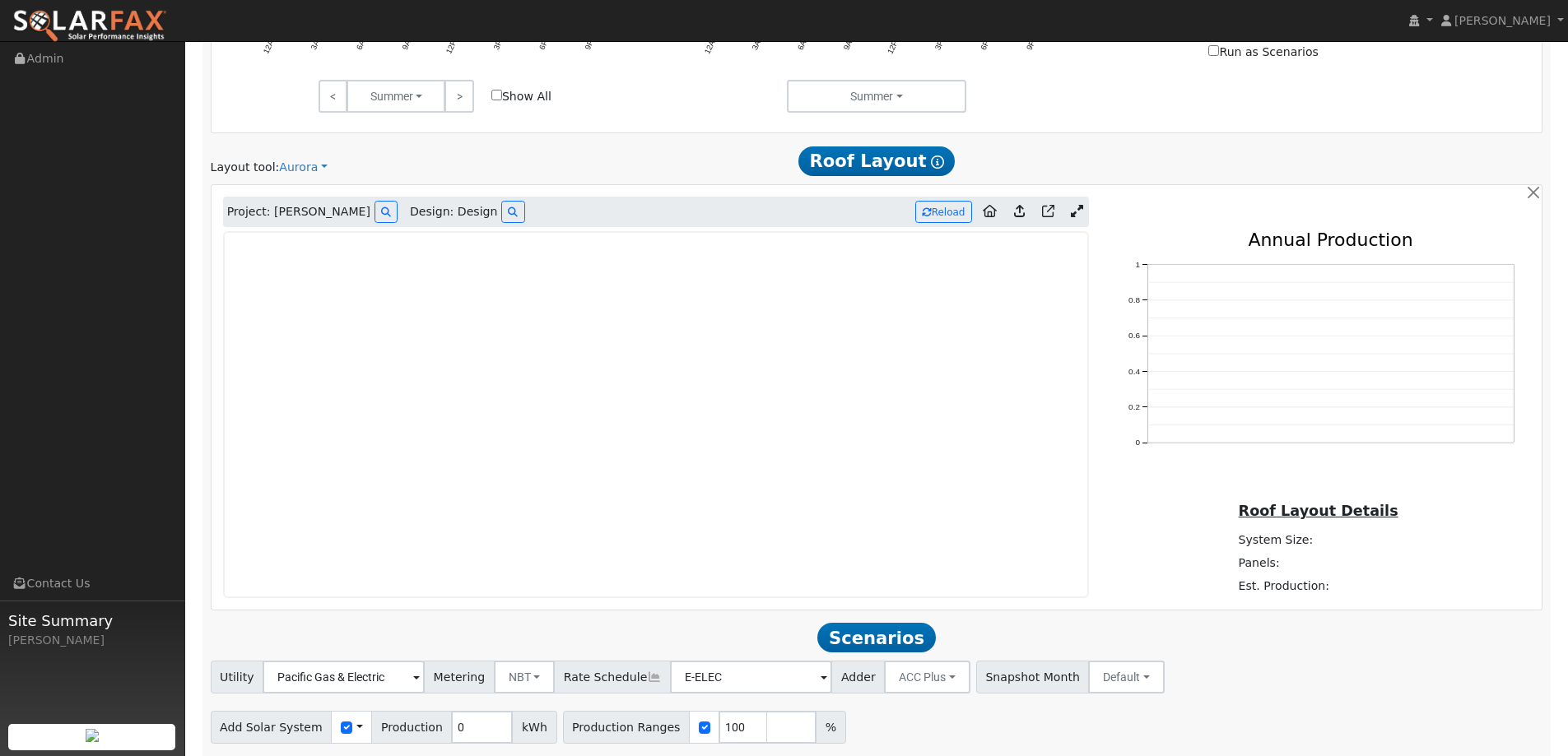
scroll to position [883, 0]
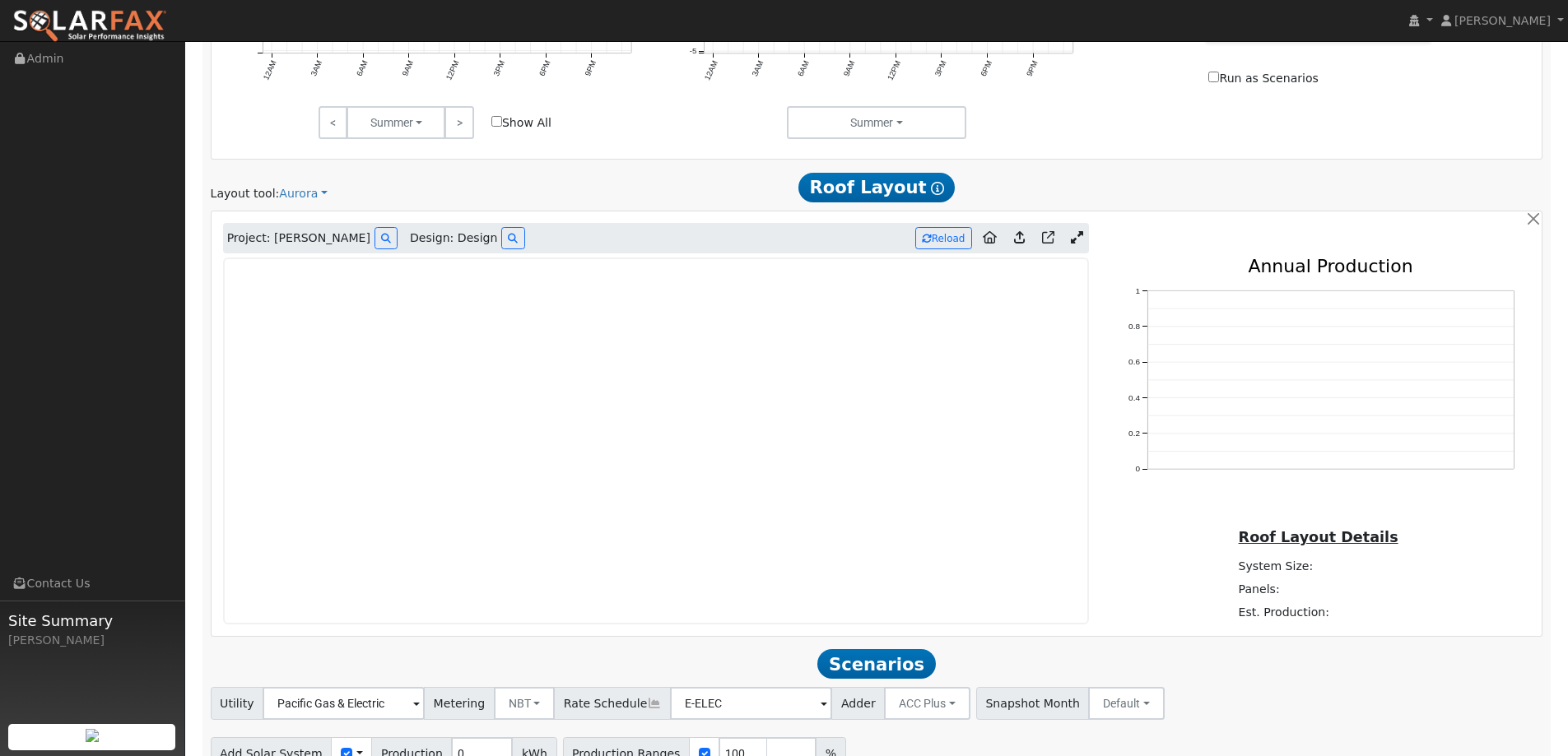
click at [83, 6] on link at bounding box center [90, 20] width 179 height 41
